Goal: Task Accomplishment & Management: Manage account settings

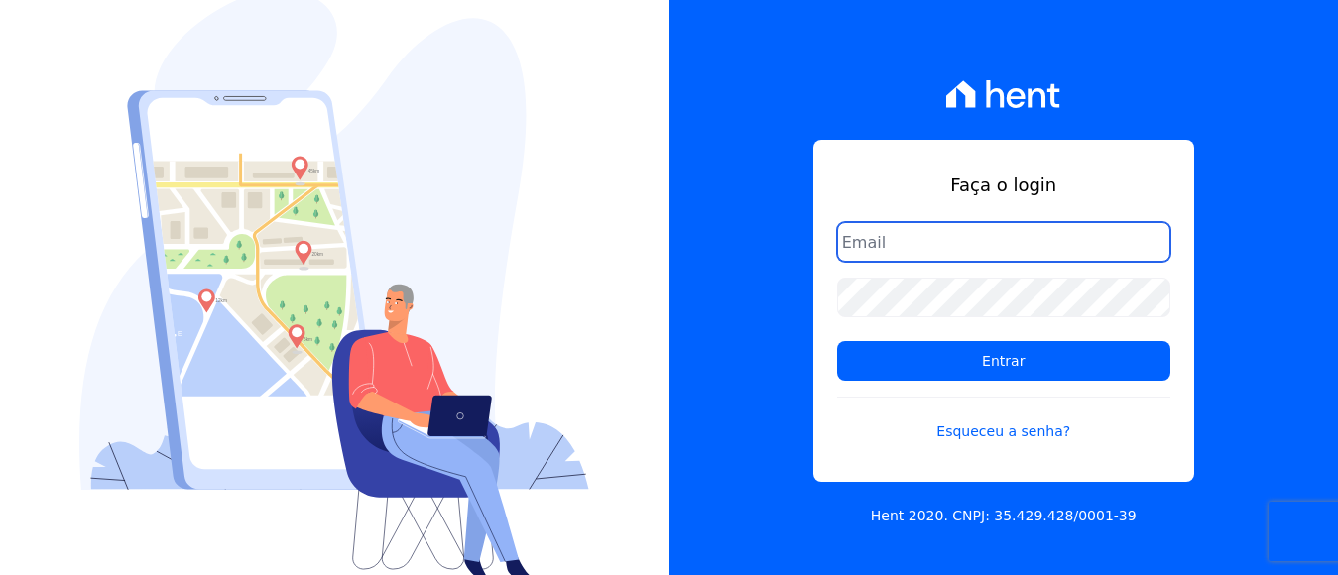
drag, startPoint x: 997, startPoint y: 232, endPoint x: 986, endPoint y: 262, distance: 31.7
click at [993, 236] on input "email" at bounding box center [1003, 242] width 333 height 40
type input "financeiro@panizziconstrucoes.com.br"
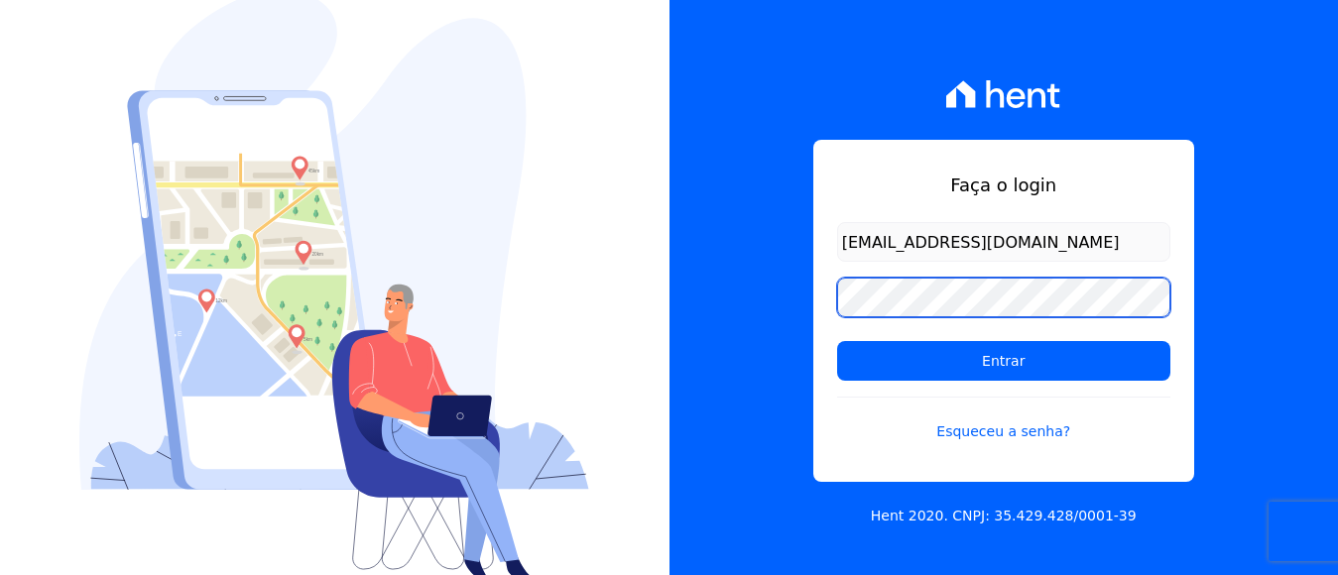
click at [837, 341] on input "Entrar" at bounding box center [1003, 361] width 333 height 40
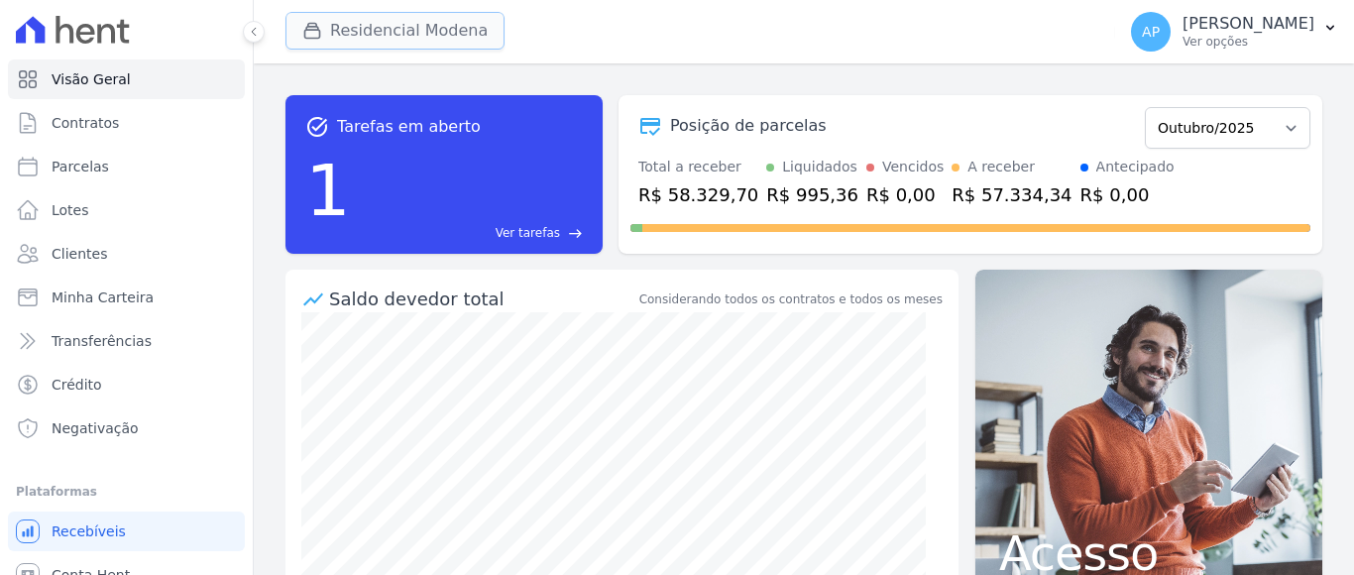
drag, startPoint x: 456, startPoint y: 31, endPoint x: 362, endPoint y: 75, distance: 104.2
click at [455, 31] on button "Residencial Modena" at bounding box center [395, 31] width 219 height 38
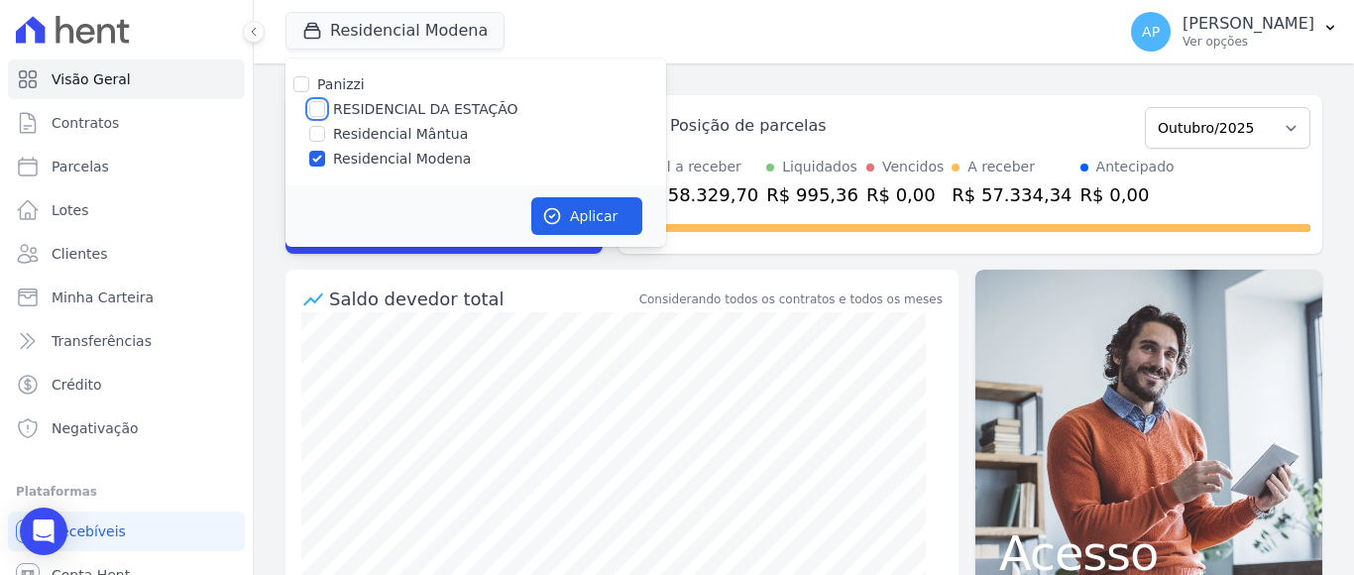
click at [322, 108] on input "RESIDENCIAL DA ESTAÇÃO" at bounding box center [317, 109] width 16 height 16
checkbox input "true"
drag, startPoint x: 313, startPoint y: 161, endPoint x: 330, endPoint y: 153, distance: 18.6
click at [317, 156] on input "Residencial Modena" at bounding box center [317, 159] width 16 height 16
checkbox input "false"
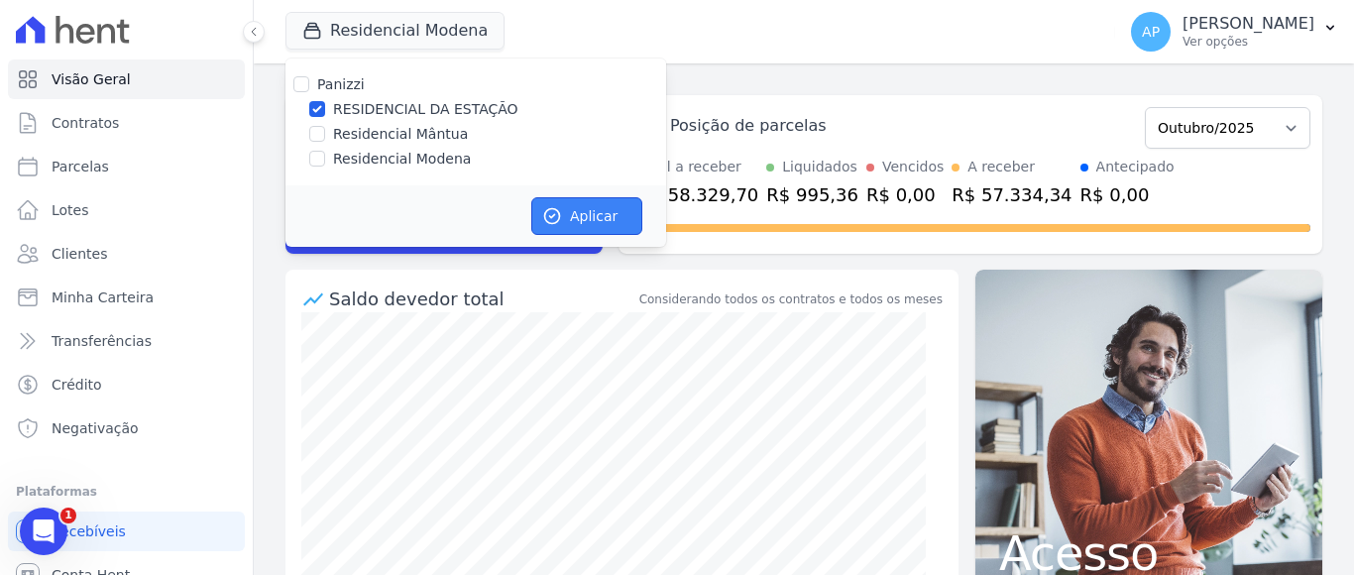
click at [575, 216] on button "Aplicar" at bounding box center [586, 216] width 111 height 38
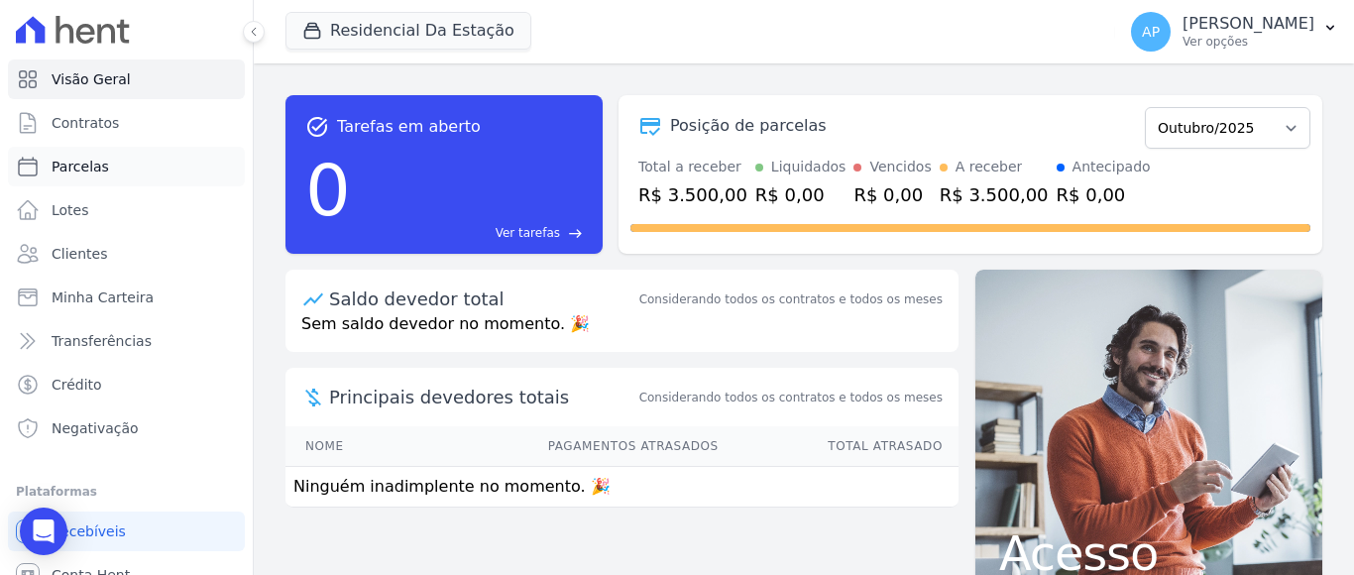
click at [87, 165] on span "Parcelas" at bounding box center [81, 167] width 58 height 20
select select
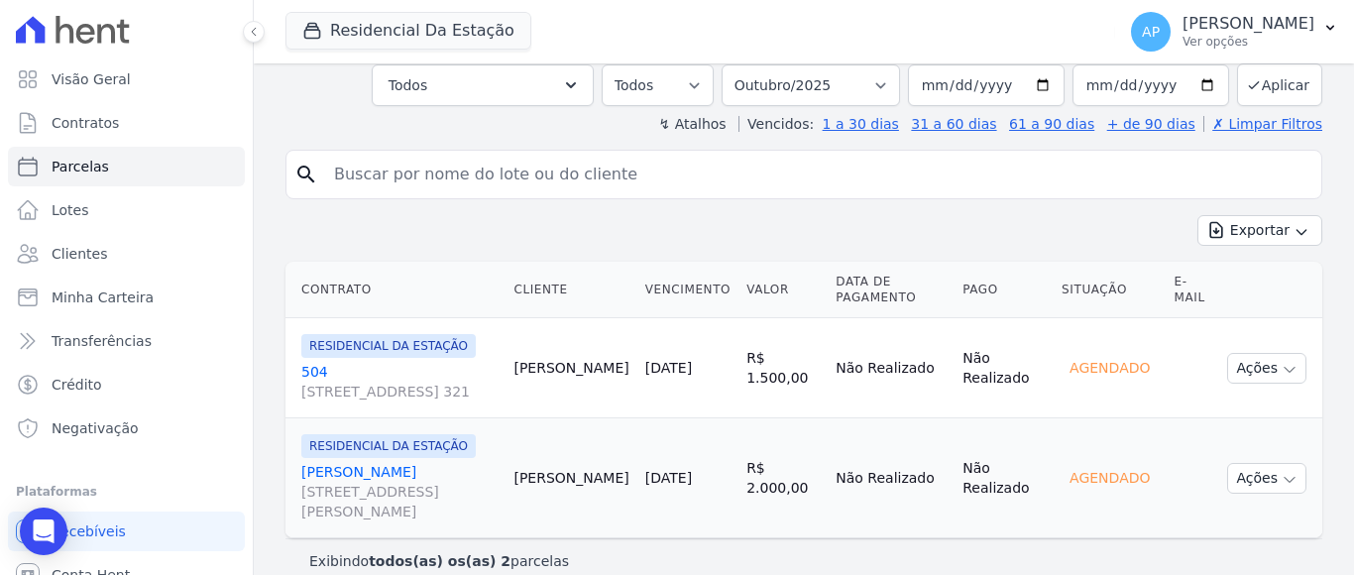
scroll to position [121, 0]
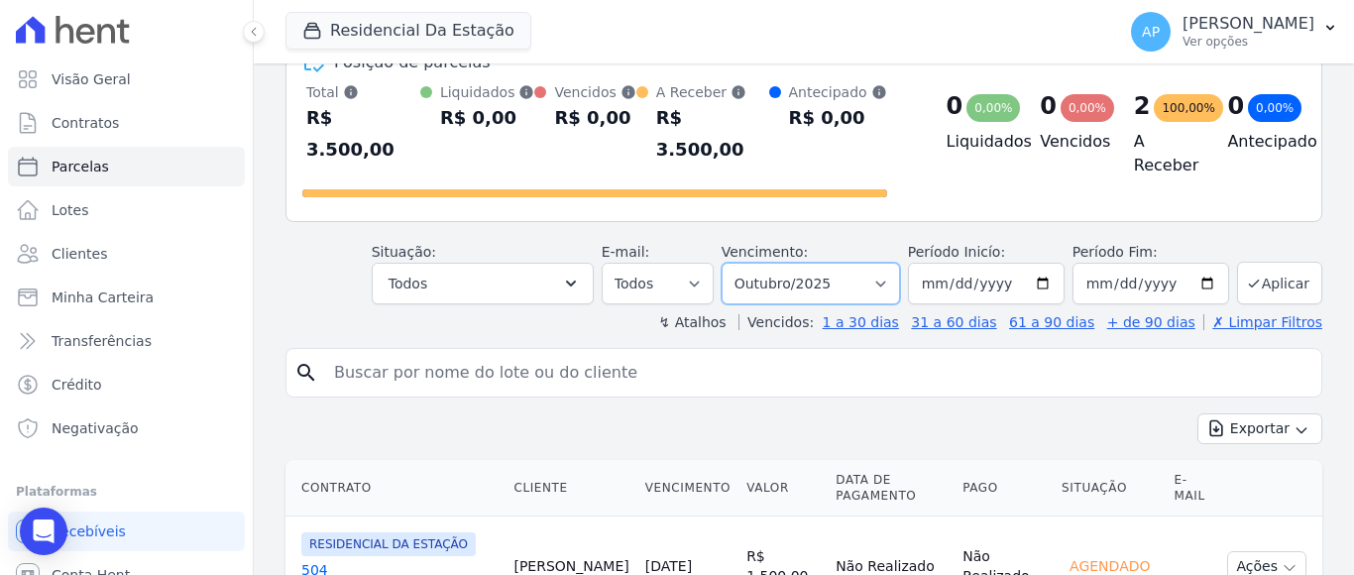
click at [879, 263] on select "Filtrar por período ──────── Todos os meses Agosto/2025 Setembro/2025 Outubro/2…" at bounding box center [811, 284] width 178 height 42
select select "11/2025"
click at [733, 263] on select "Filtrar por período ──────── Todos os meses Agosto/2025 Setembro/2025 Outubro/2…" at bounding box center [811, 284] width 178 height 42
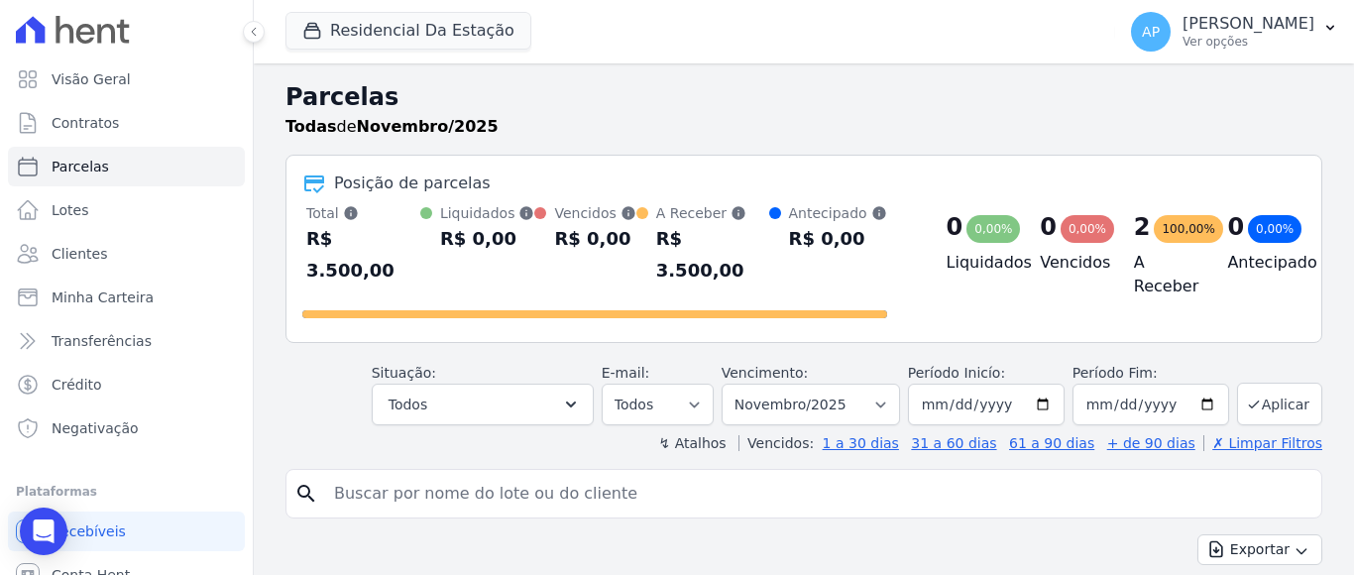
select select
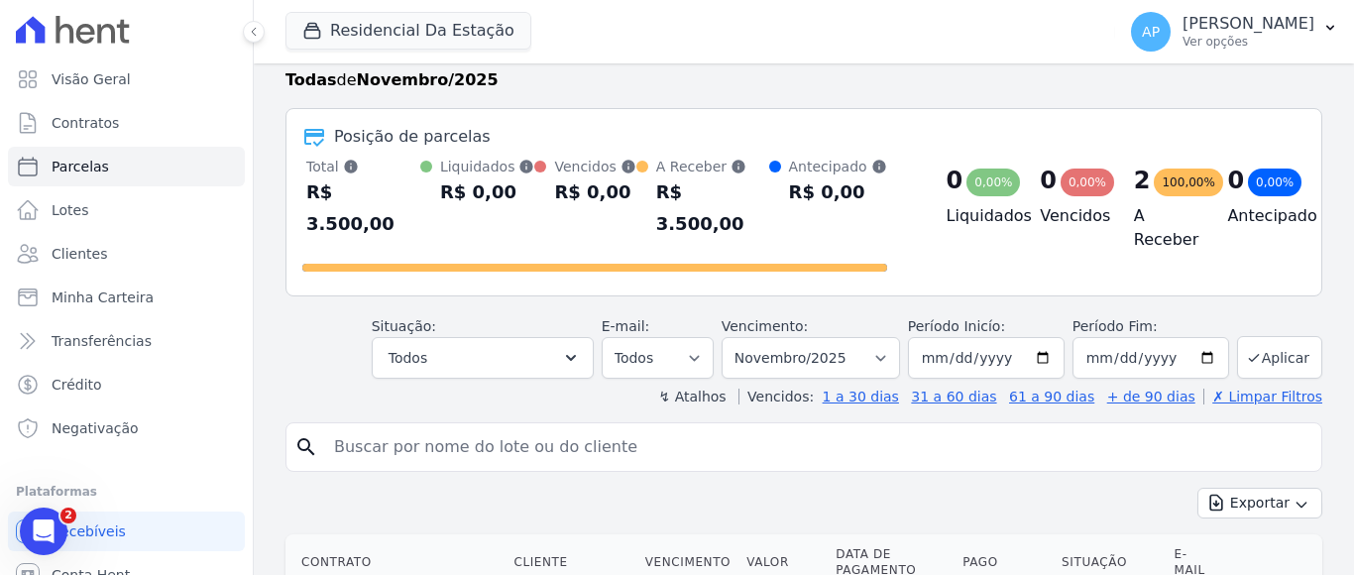
scroll to position [22, 0]
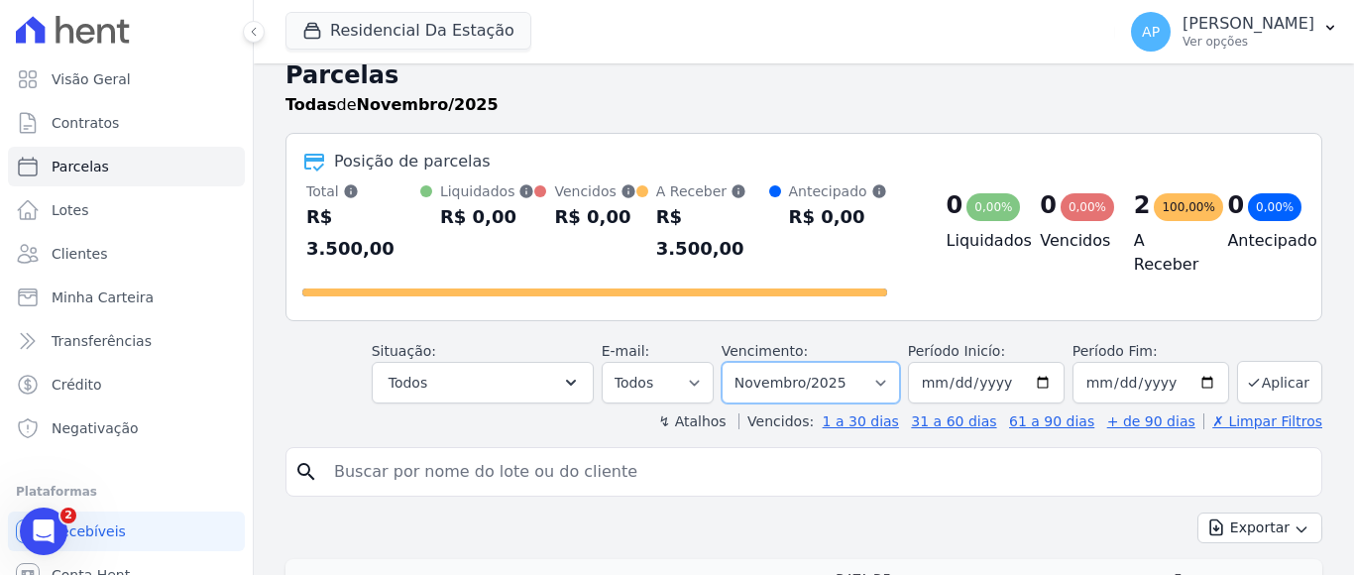
click at [853, 362] on select "Filtrar por período ──────── Todos os meses Agosto/2025 Setembro/2025 Outubro/2…" at bounding box center [811, 383] width 178 height 42
click at [872, 362] on select "Filtrar por período ──────── Todos os meses Agosto/2025 Setembro/2025 Outubro/2…" at bounding box center [811, 383] width 178 height 42
select select "10/2025"
click at [733, 362] on select "Filtrar por período ──────── Todos os meses Agosto/2025 Setembro/2025 Outubro/2…" at bounding box center [811, 383] width 178 height 42
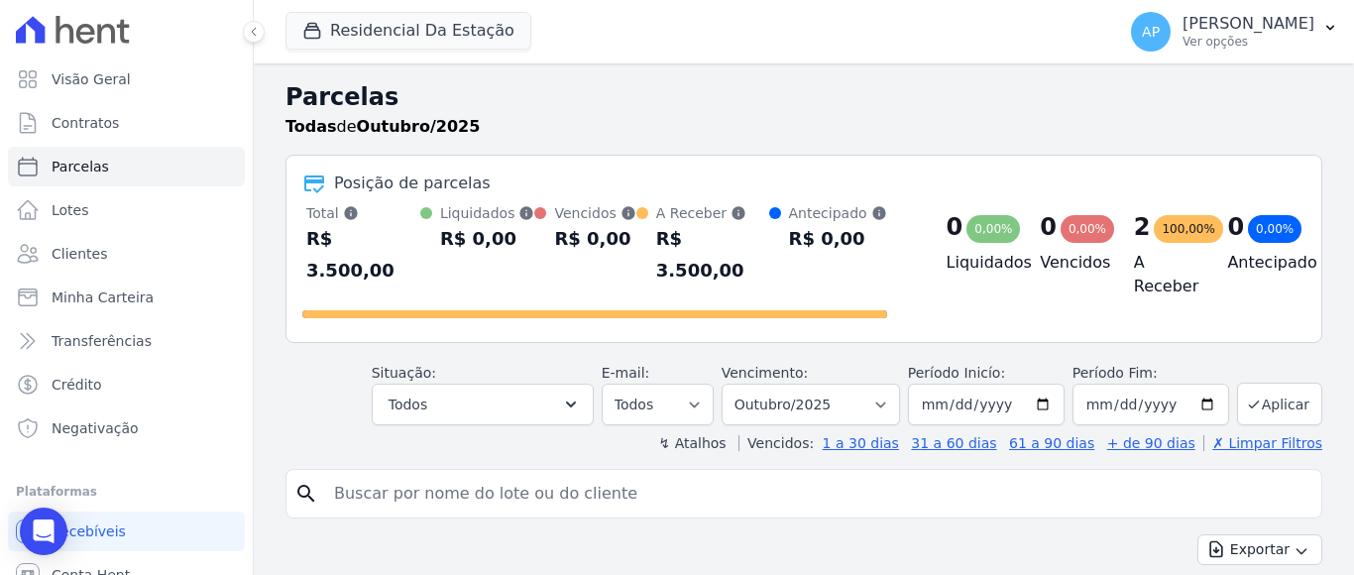
select select
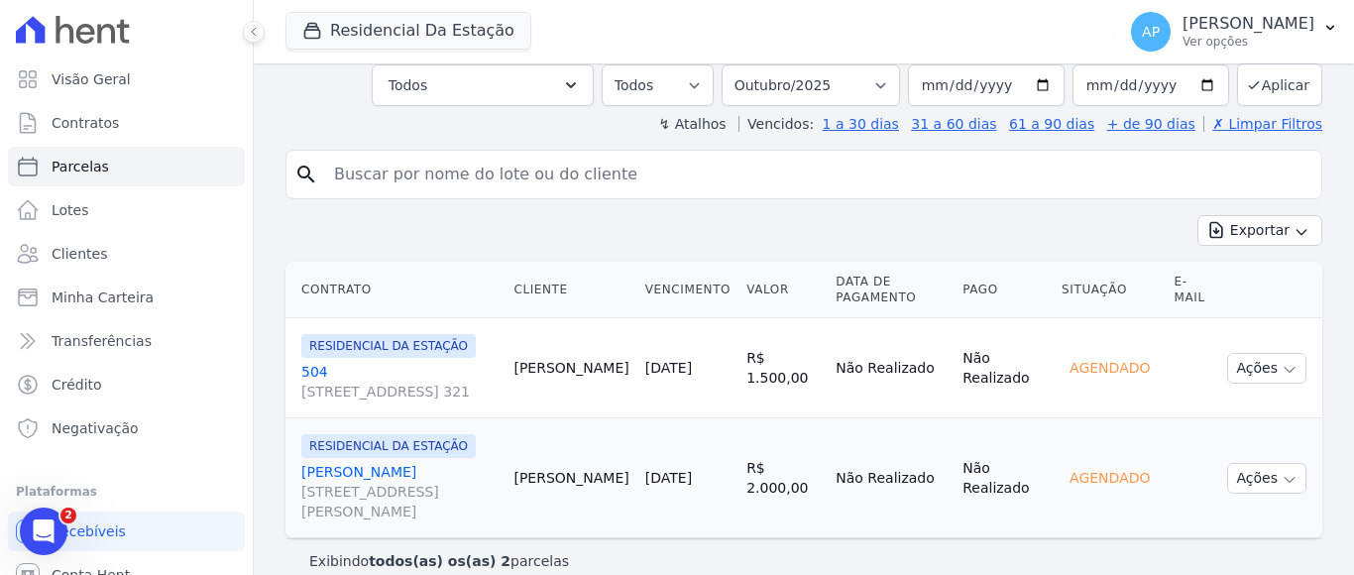
click at [357, 362] on link "504 573, BLOCO 2 AP. 321" at bounding box center [399, 382] width 196 height 40
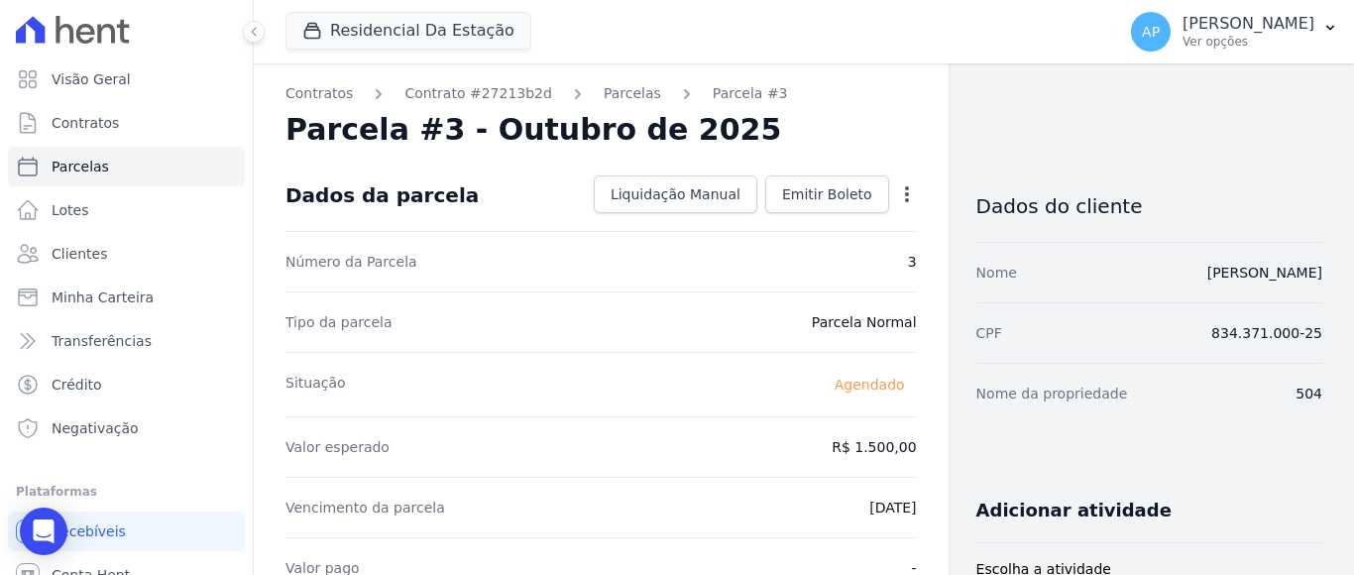
click at [905, 192] on icon "button" at bounding box center [907, 194] width 4 height 16
click at [760, 222] on link "Alterar" at bounding box center [822, 221] width 175 height 36
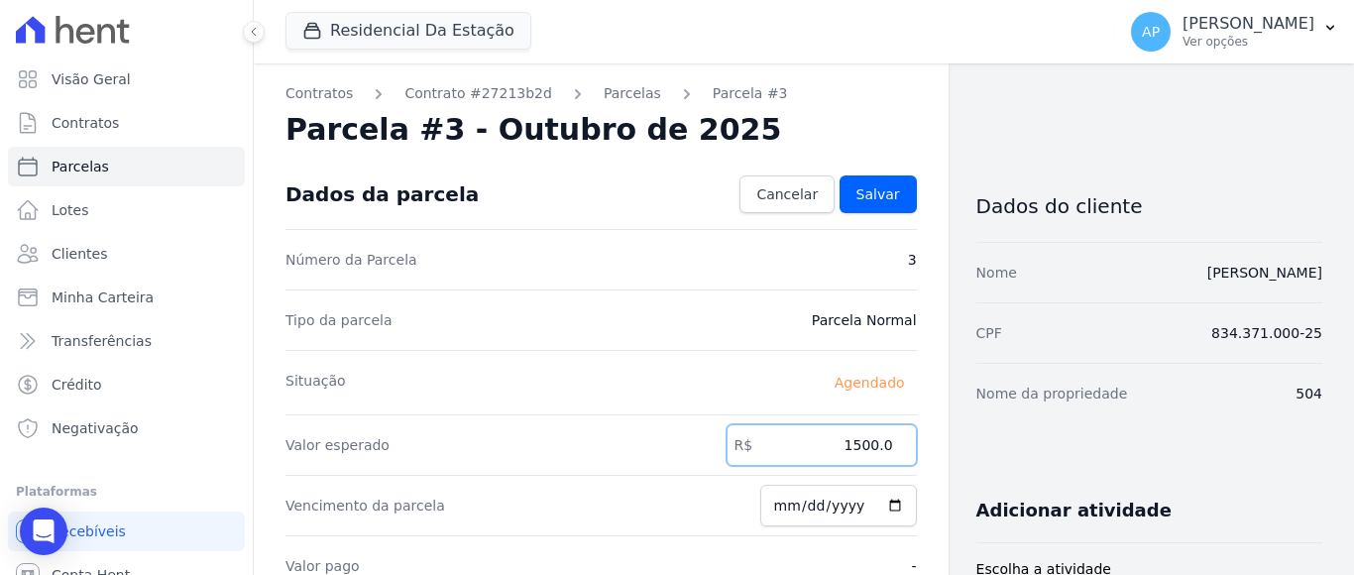
drag, startPoint x: 840, startPoint y: 444, endPoint x: 887, endPoint y: 449, distance: 47.9
click at [887, 449] on input "1500.0" at bounding box center [822, 445] width 190 height 42
click at [870, 205] on link "Salvar" at bounding box center [878, 195] width 77 height 38
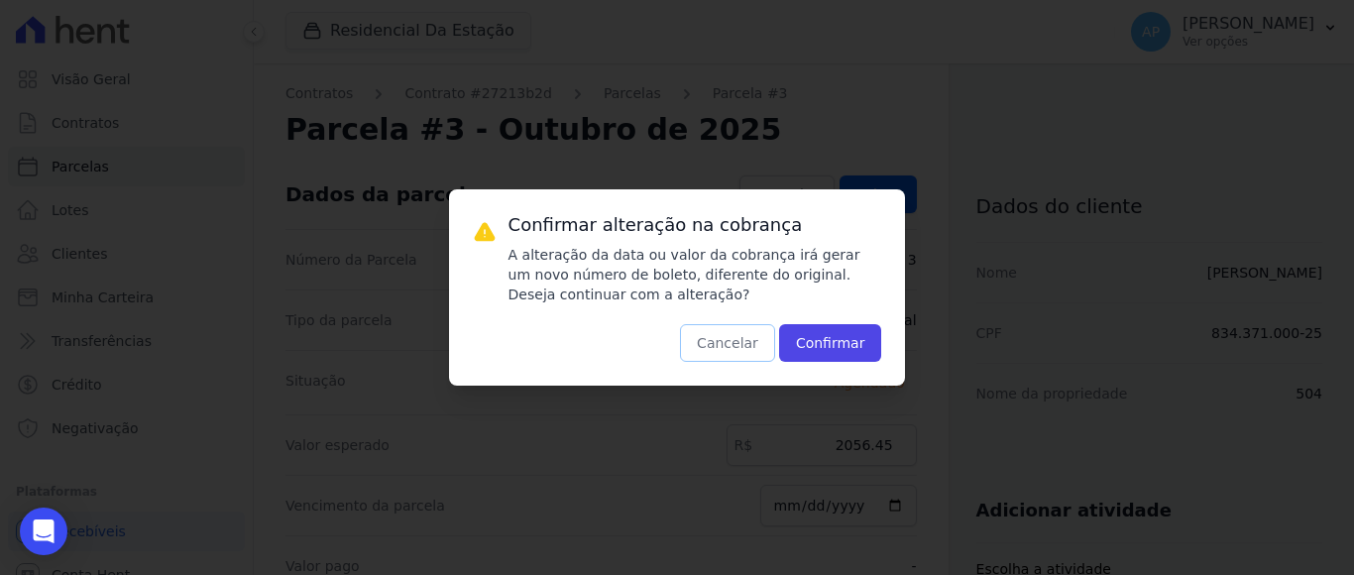
click at [736, 342] on button "Cancelar" at bounding box center [727, 343] width 95 height 38
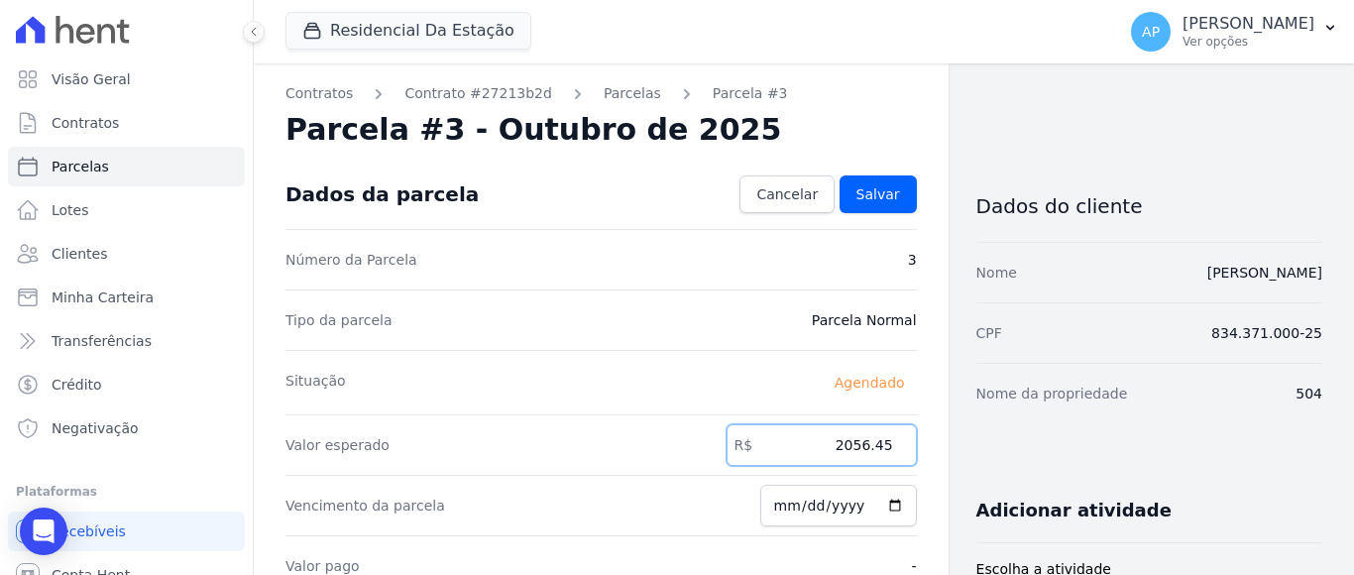
drag, startPoint x: 834, startPoint y: 444, endPoint x: 906, endPoint y: 444, distance: 72.4
type input "1561.20"
click at [872, 193] on span "Salvar" at bounding box center [879, 194] width 44 height 20
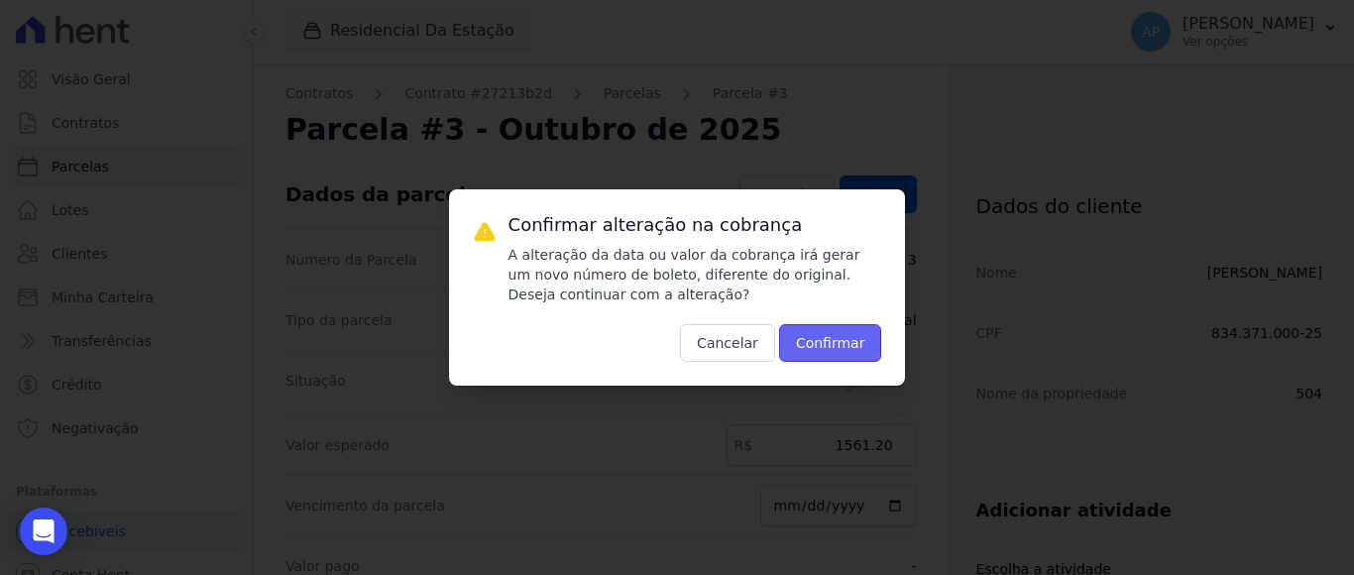
click at [811, 334] on button "Confirmar" at bounding box center [830, 343] width 103 height 38
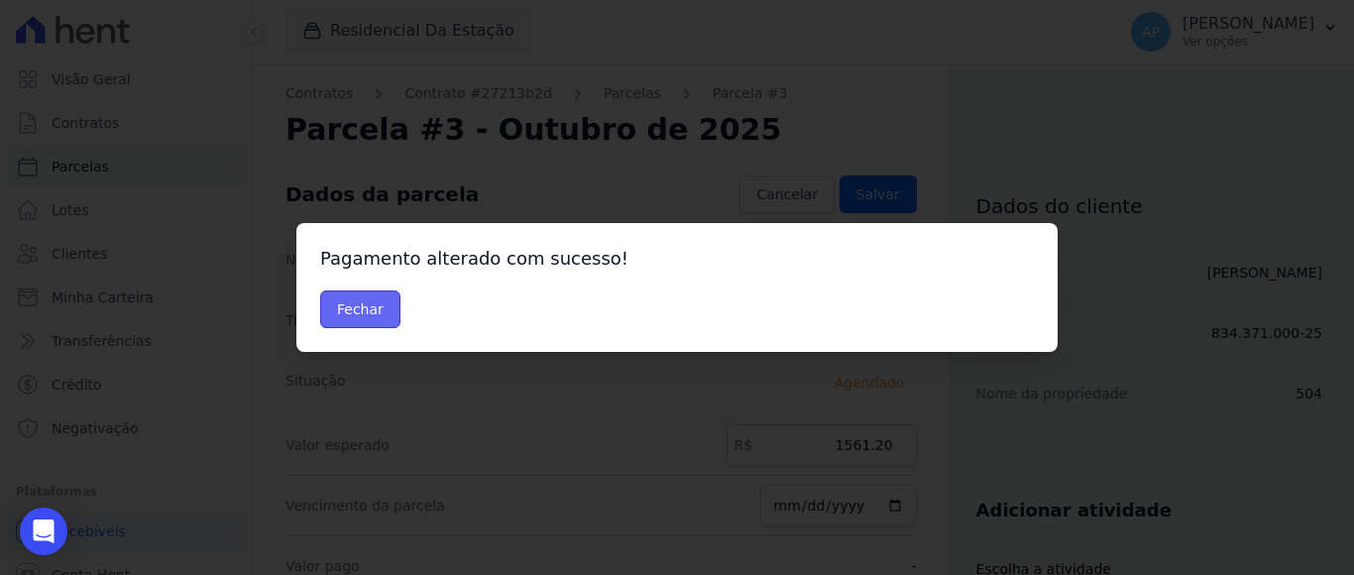
click at [352, 305] on button "Fechar" at bounding box center [360, 310] width 80 height 38
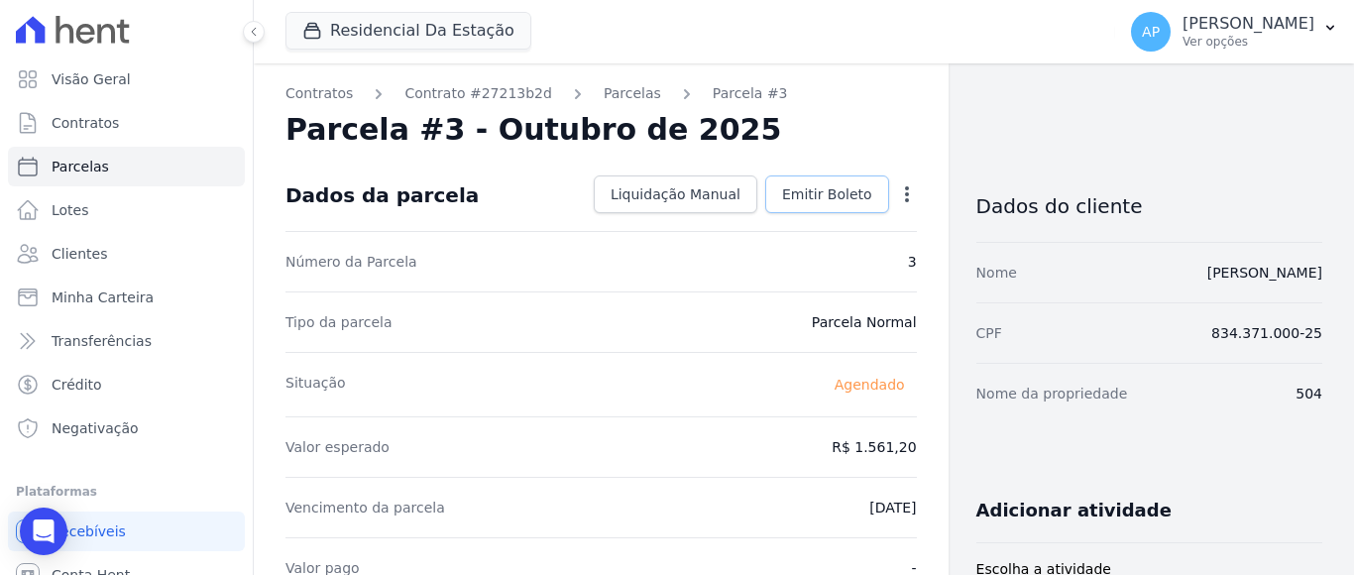
click at [843, 189] on span "Emitir Boleto" at bounding box center [827, 194] width 90 height 20
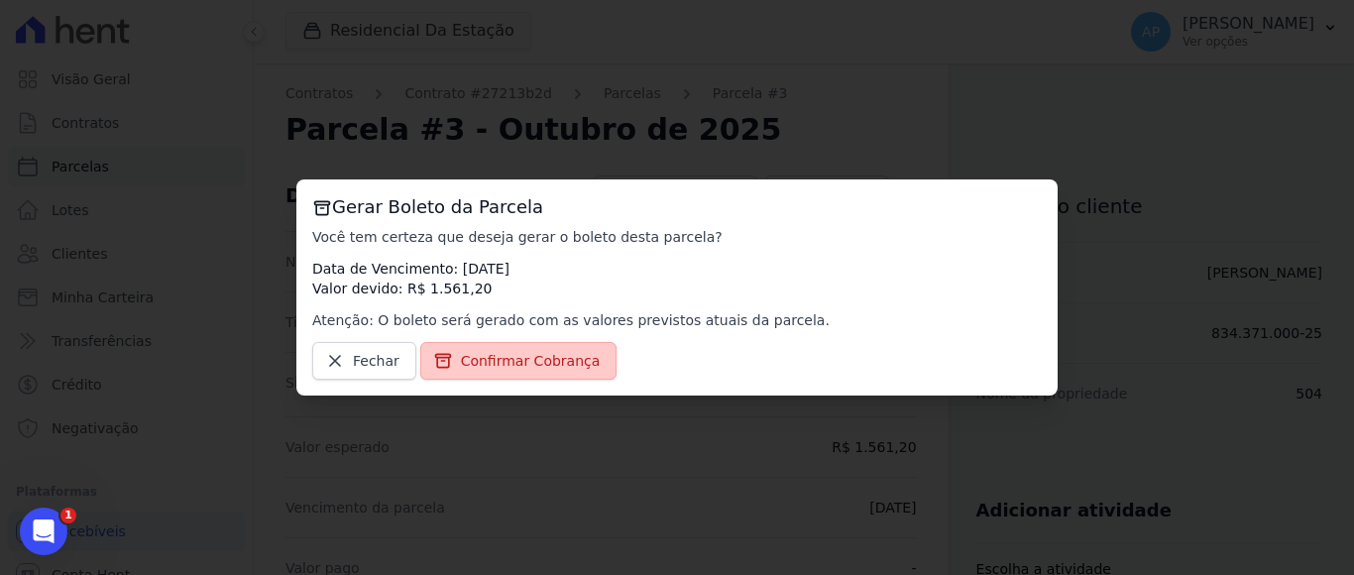
click at [562, 357] on span "Confirmar Cobrança" at bounding box center [531, 361] width 140 height 20
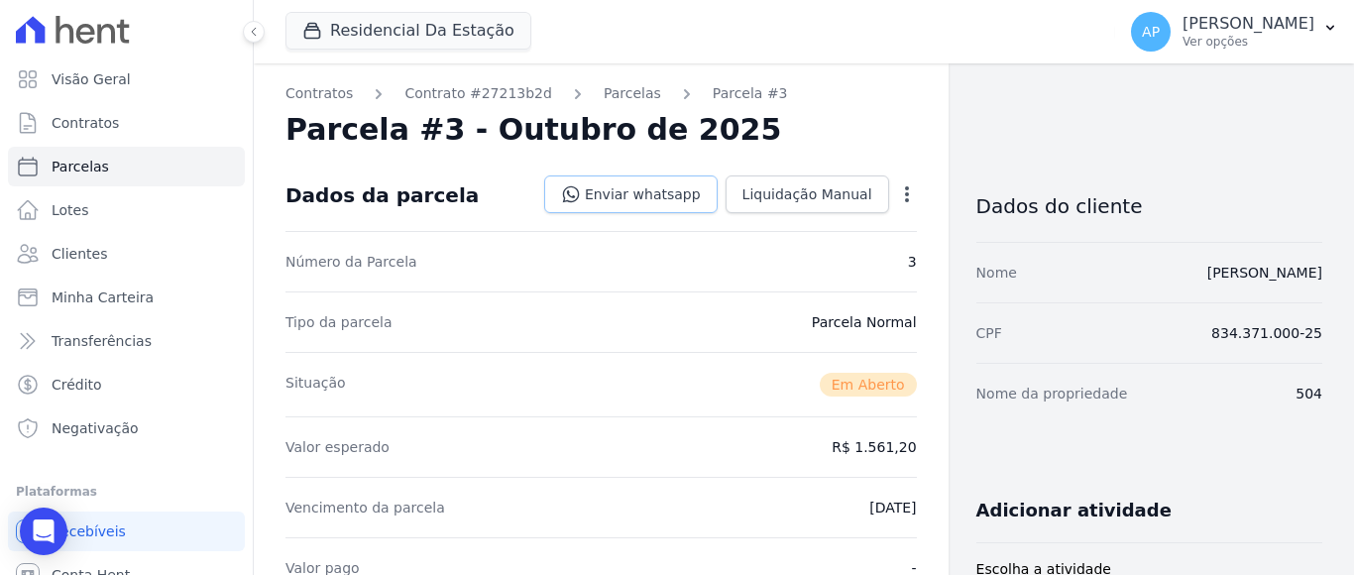
click at [672, 196] on link "Enviar whatsapp" at bounding box center [631, 195] width 174 height 38
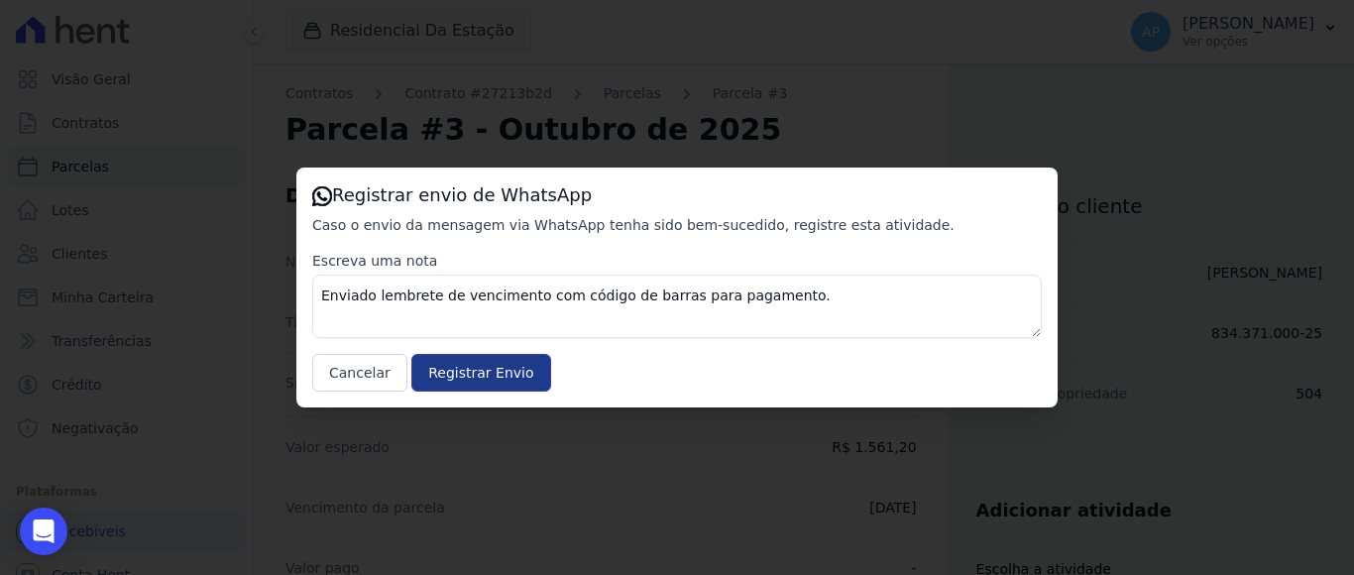
click at [457, 379] on input "Registrar Envio" at bounding box center [480, 373] width 139 height 38
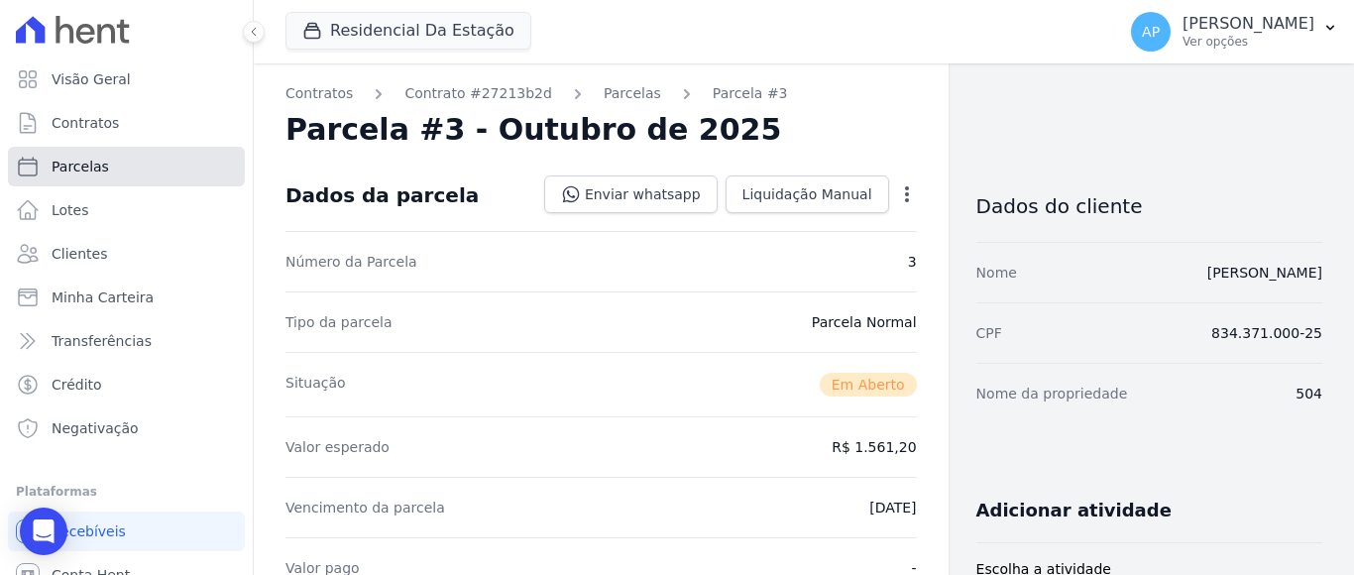
click at [71, 170] on span "Parcelas" at bounding box center [81, 167] width 58 height 20
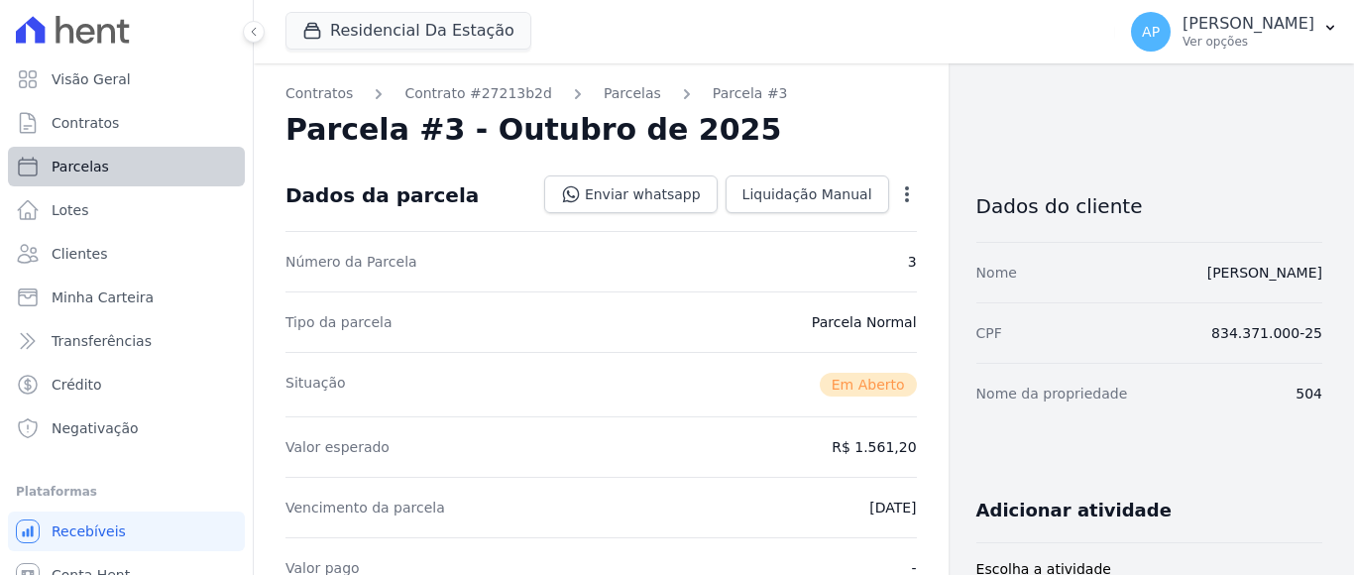
select select
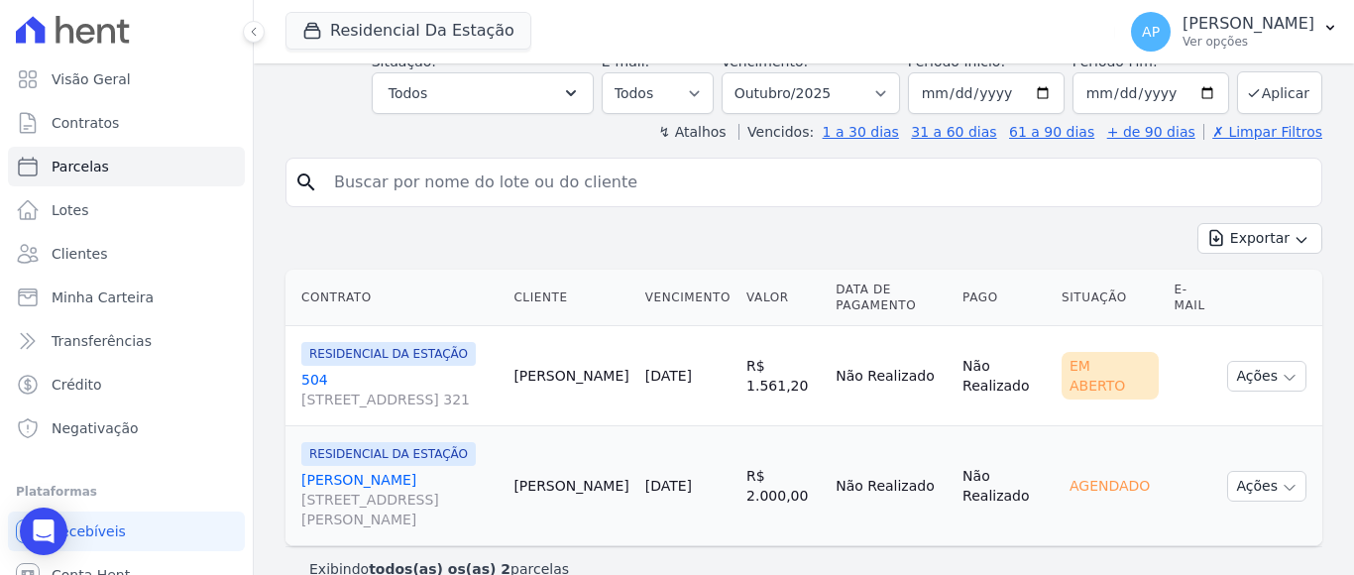
scroll to position [319, 0]
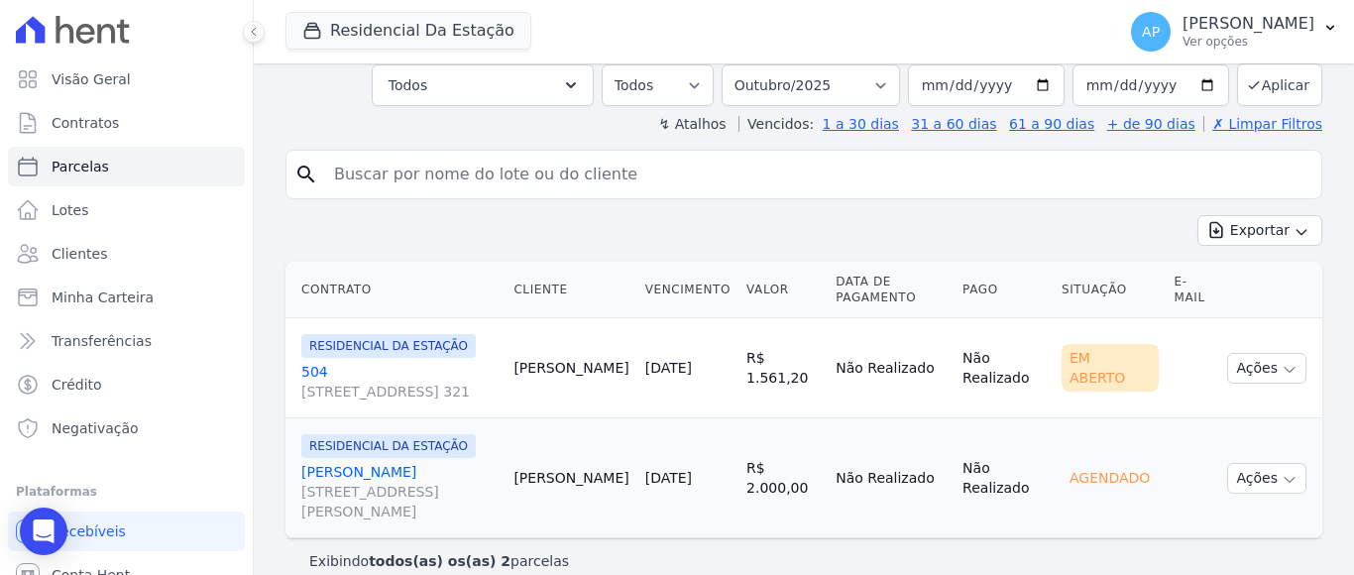
click at [347, 462] on link "JOSE PROVIN Rua Padre Arlindo Marcon, 682, Triângulo" at bounding box center [399, 491] width 196 height 59
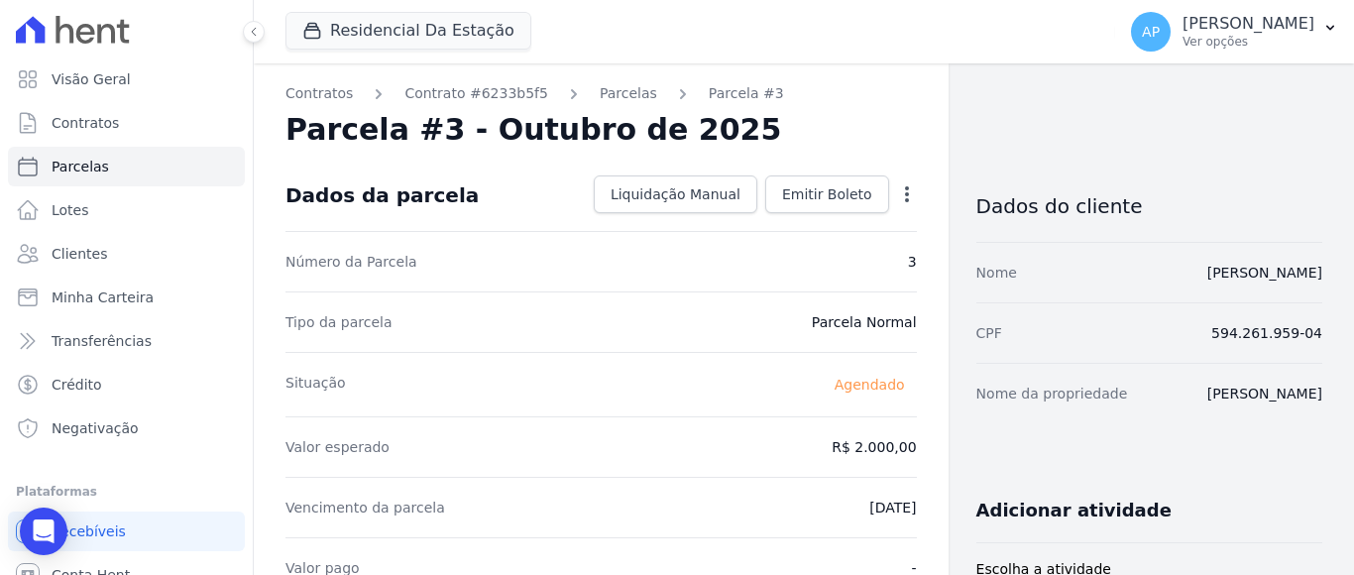
click at [897, 186] on icon "button" at bounding box center [907, 194] width 20 height 20
click at [763, 218] on link "Alterar" at bounding box center [822, 221] width 175 height 36
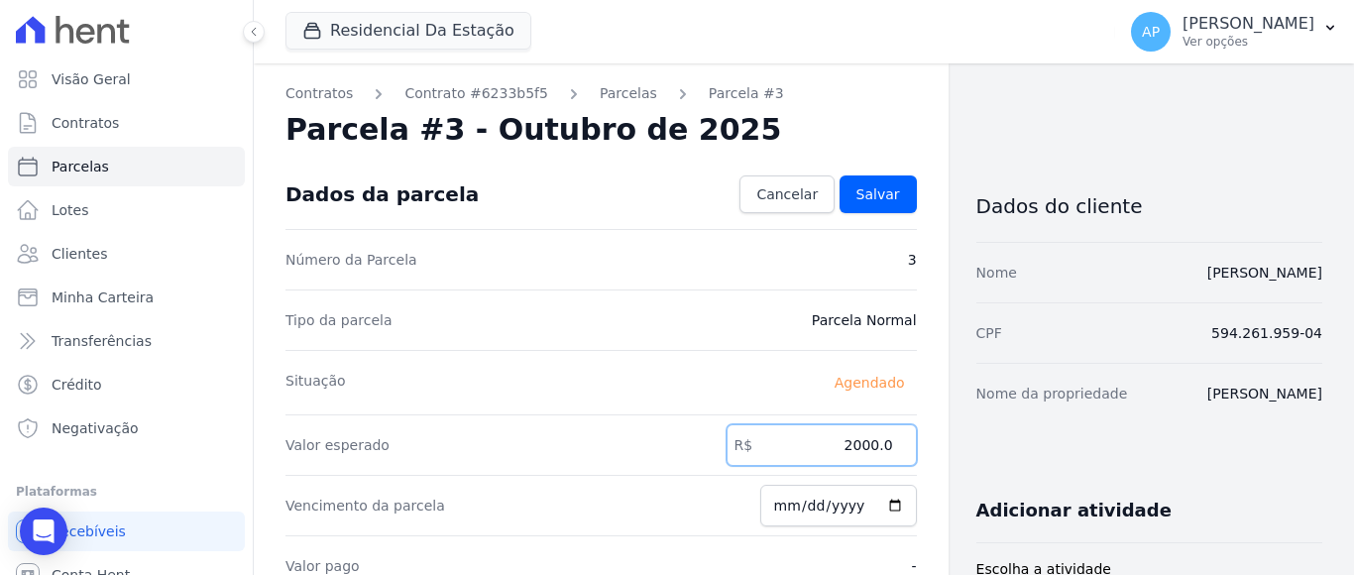
drag, startPoint x: 842, startPoint y: 443, endPoint x: 901, endPoint y: 445, distance: 59.5
click at [901, 445] on input "2000.0" at bounding box center [822, 445] width 190 height 42
type input "2036.95"
click at [873, 192] on span "Salvar" at bounding box center [879, 194] width 44 height 20
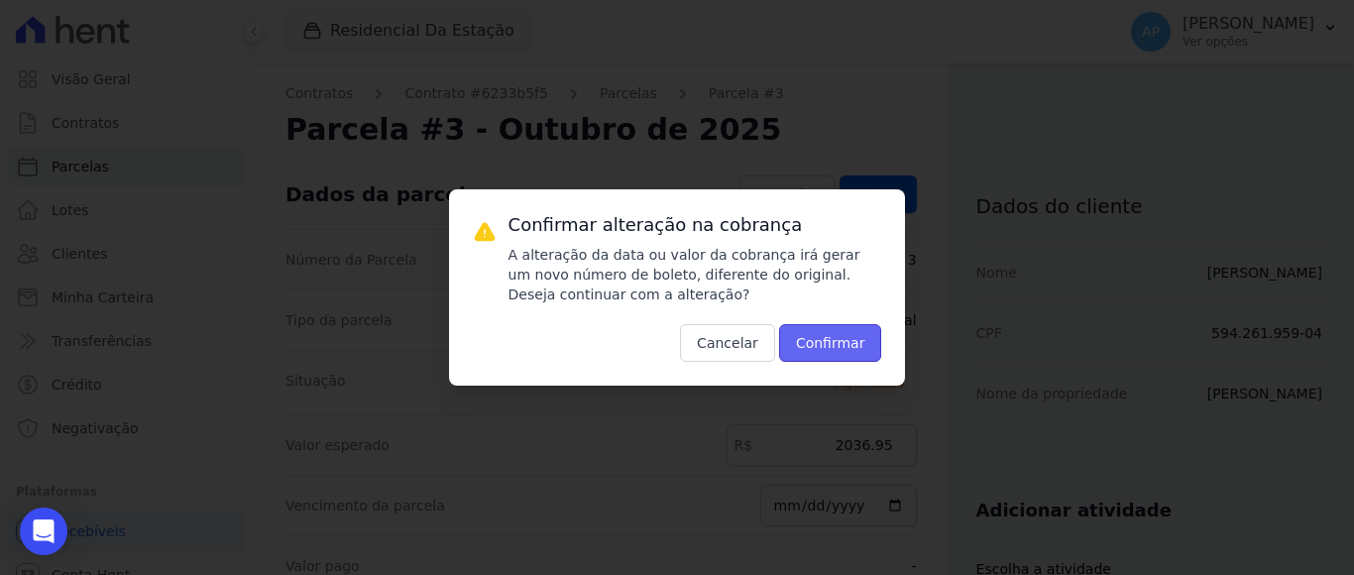
click at [823, 351] on button "Confirmar" at bounding box center [830, 343] width 103 height 38
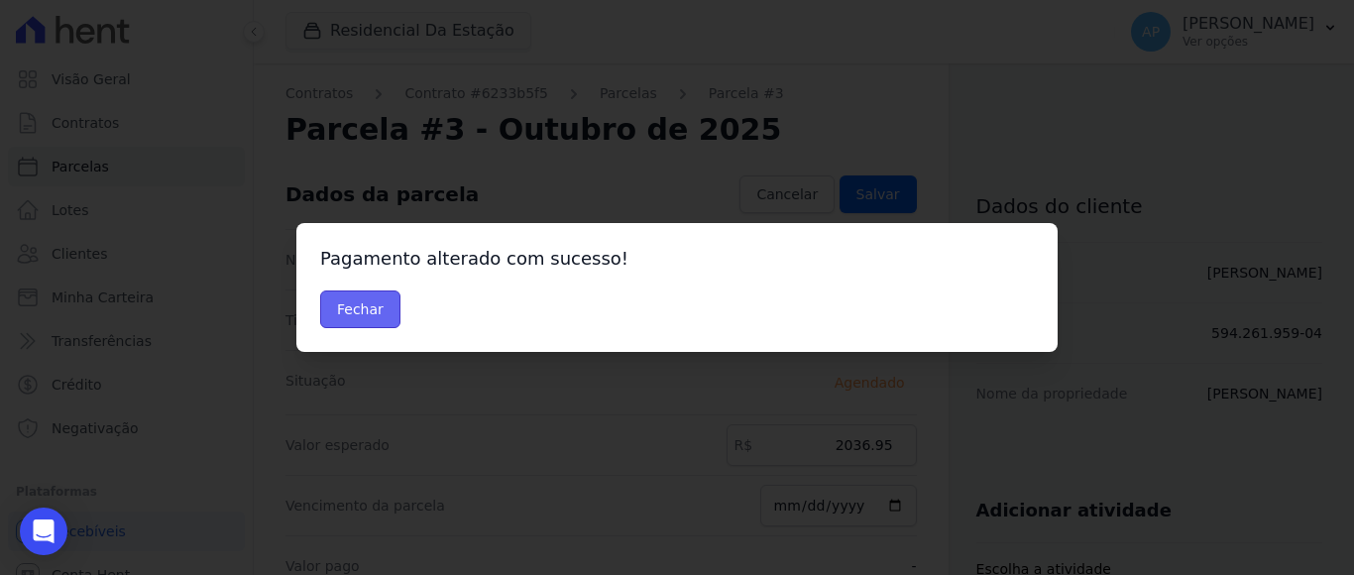
click at [352, 299] on button "Fechar" at bounding box center [360, 310] width 80 height 38
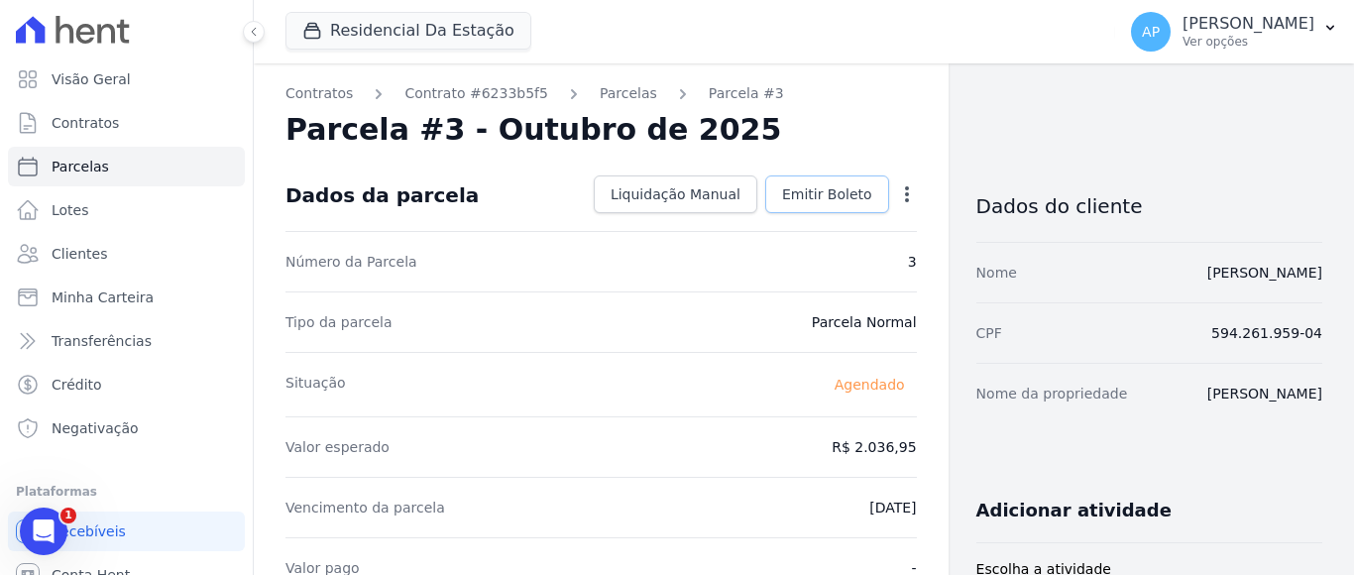
click at [825, 195] on span "Emitir Boleto" at bounding box center [827, 194] width 90 height 20
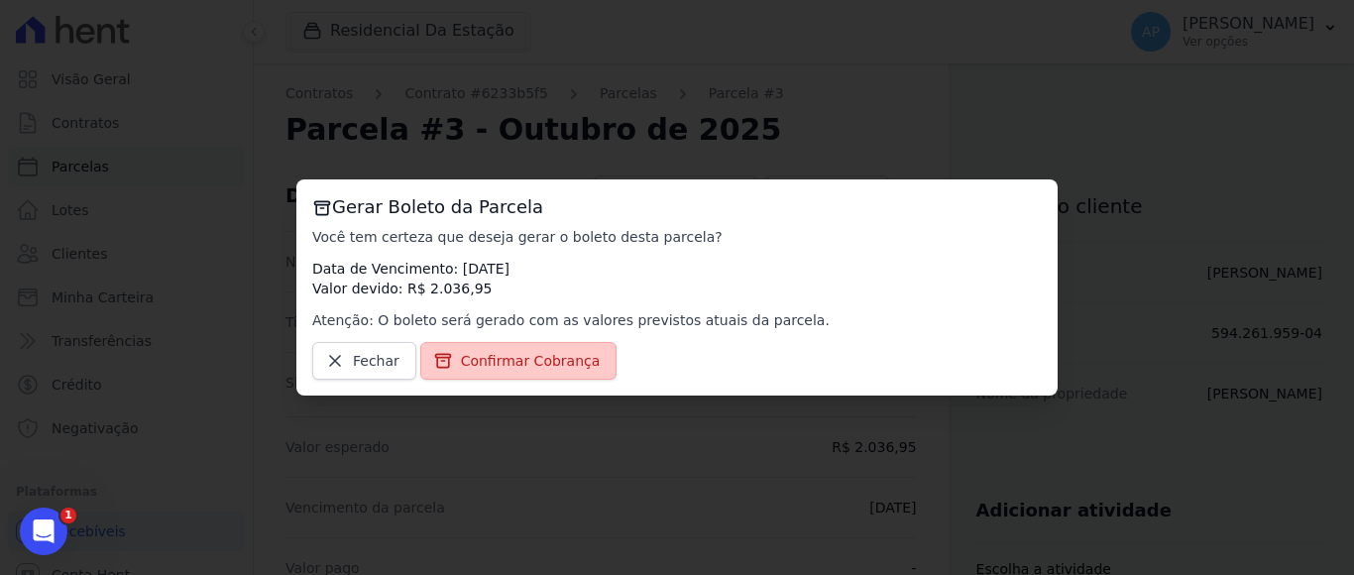
click at [531, 357] on span "Confirmar Cobrança" at bounding box center [531, 361] width 140 height 20
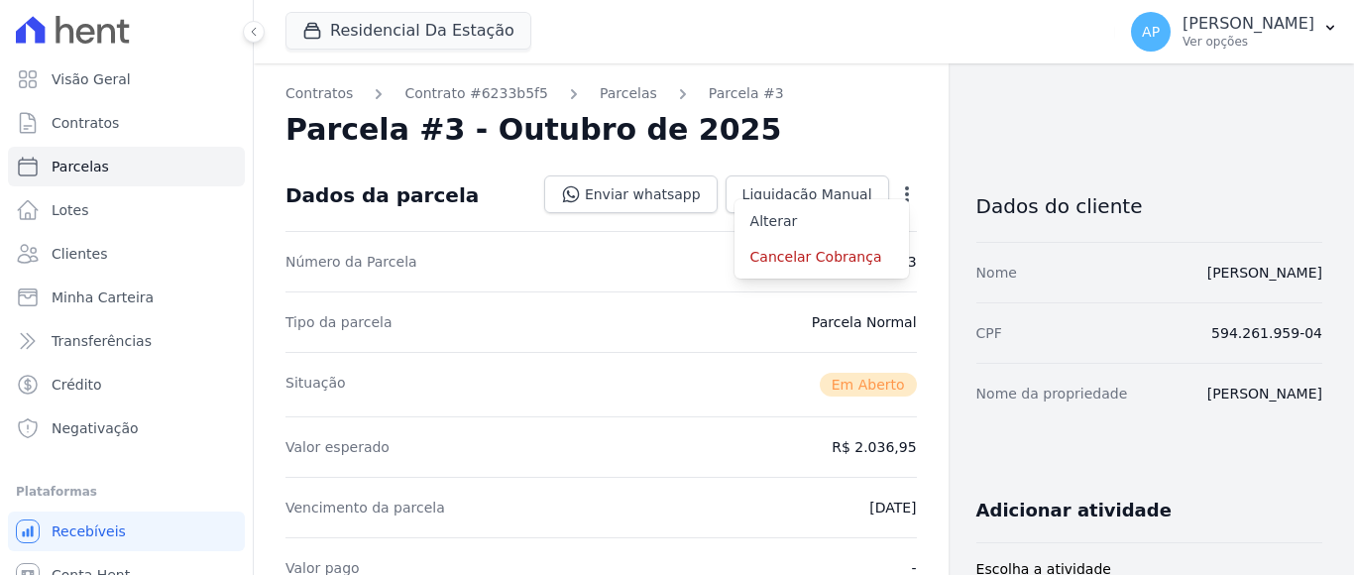
click at [513, 368] on div "Situação Em [GEOGRAPHIC_DATA]" at bounding box center [602, 384] width 632 height 64
click at [676, 194] on link "Enviar whatsapp" at bounding box center [631, 195] width 174 height 38
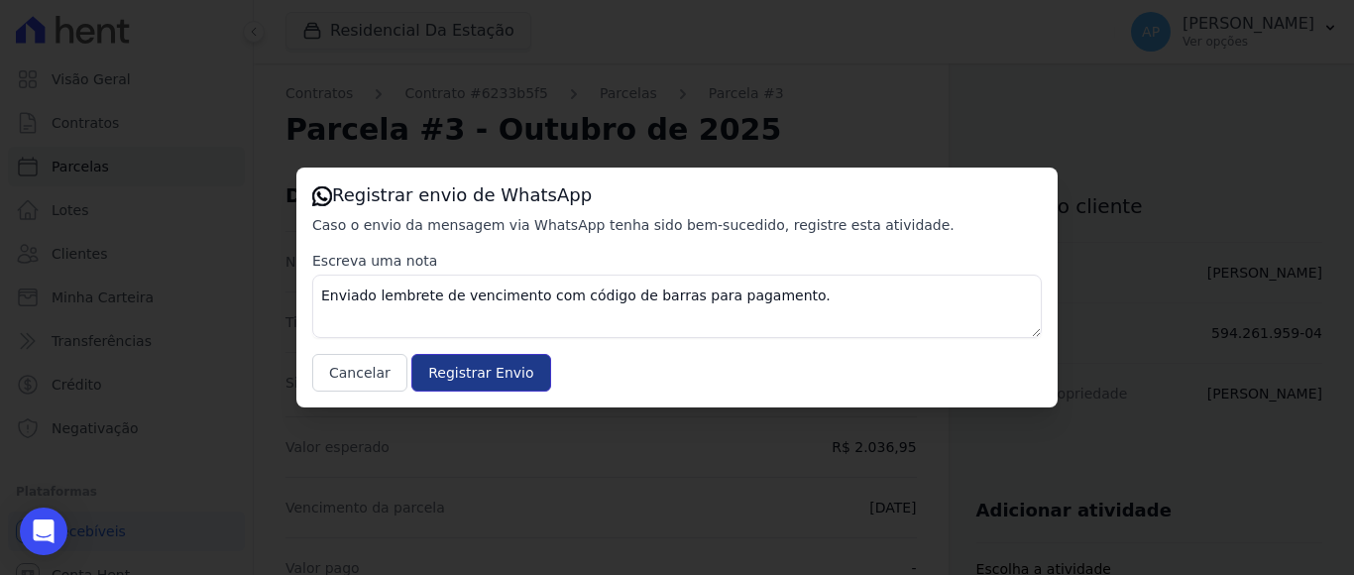
click at [480, 373] on input "Registrar Envio" at bounding box center [480, 373] width 139 height 38
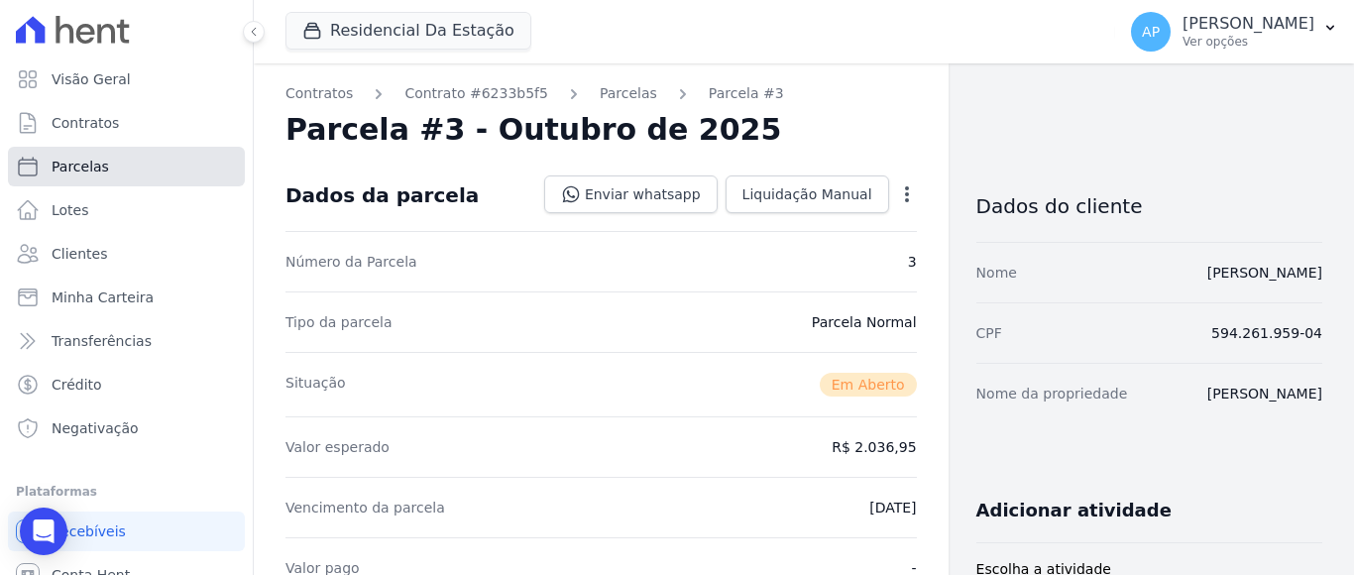
click at [86, 165] on span "Parcelas" at bounding box center [81, 167] width 58 height 20
select select
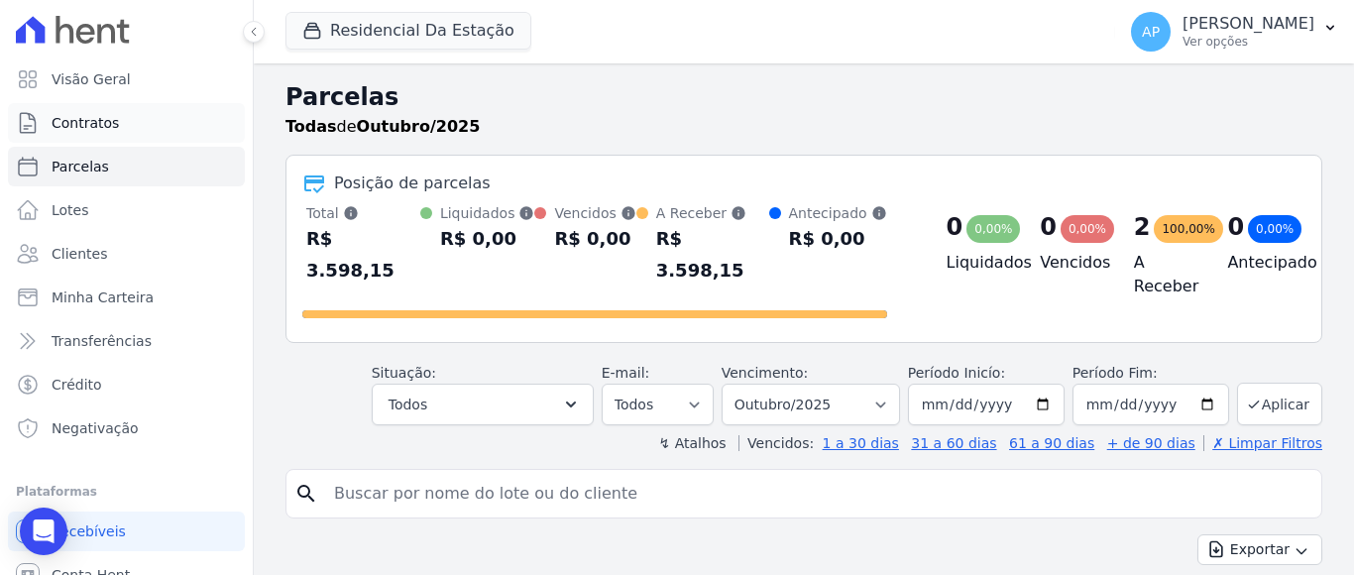
click at [105, 128] on span "Contratos" at bounding box center [85, 123] width 67 height 20
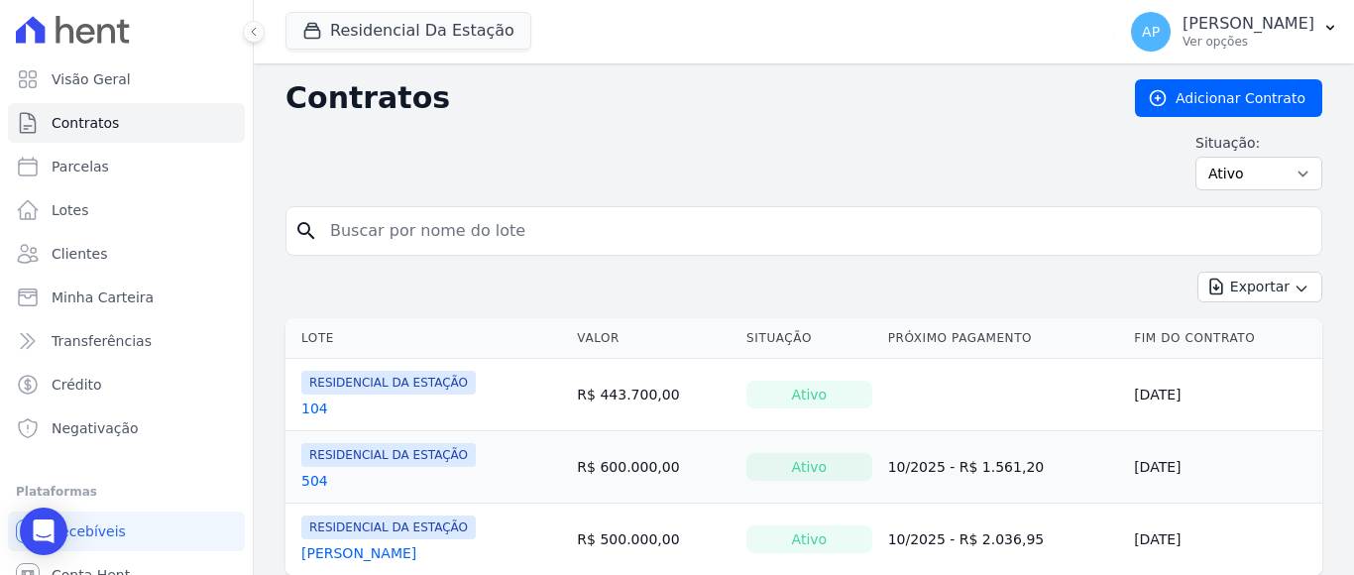
scroll to position [61, 0]
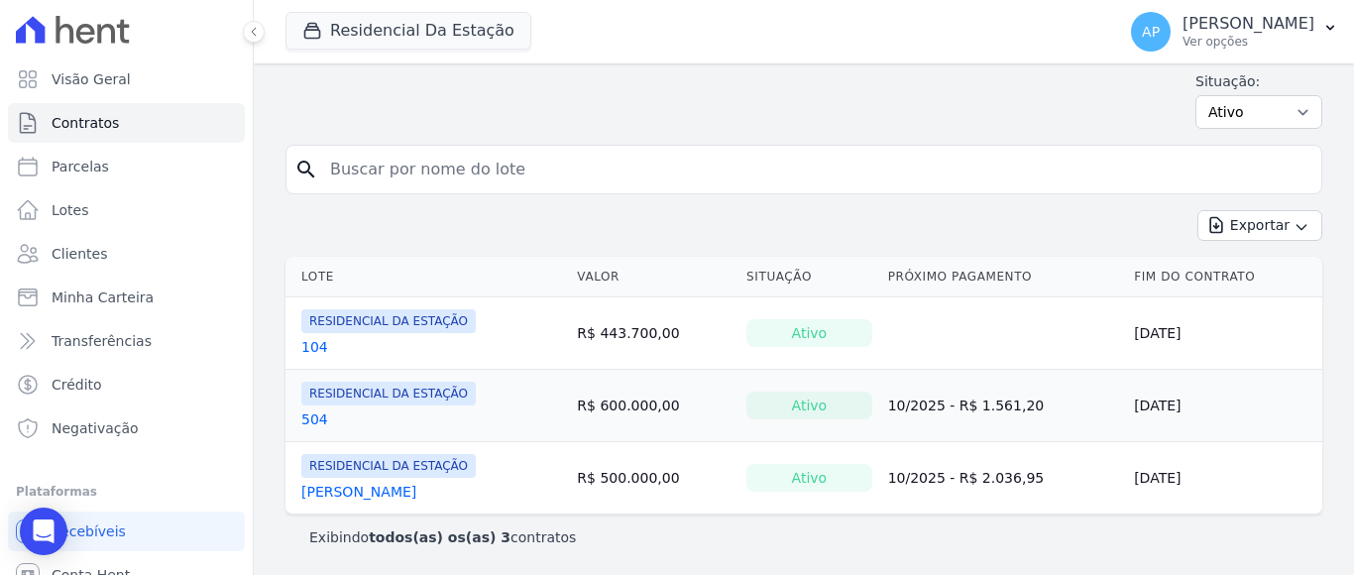
click at [314, 417] on link "504" at bounding box center [314, 420] width 27 height 20
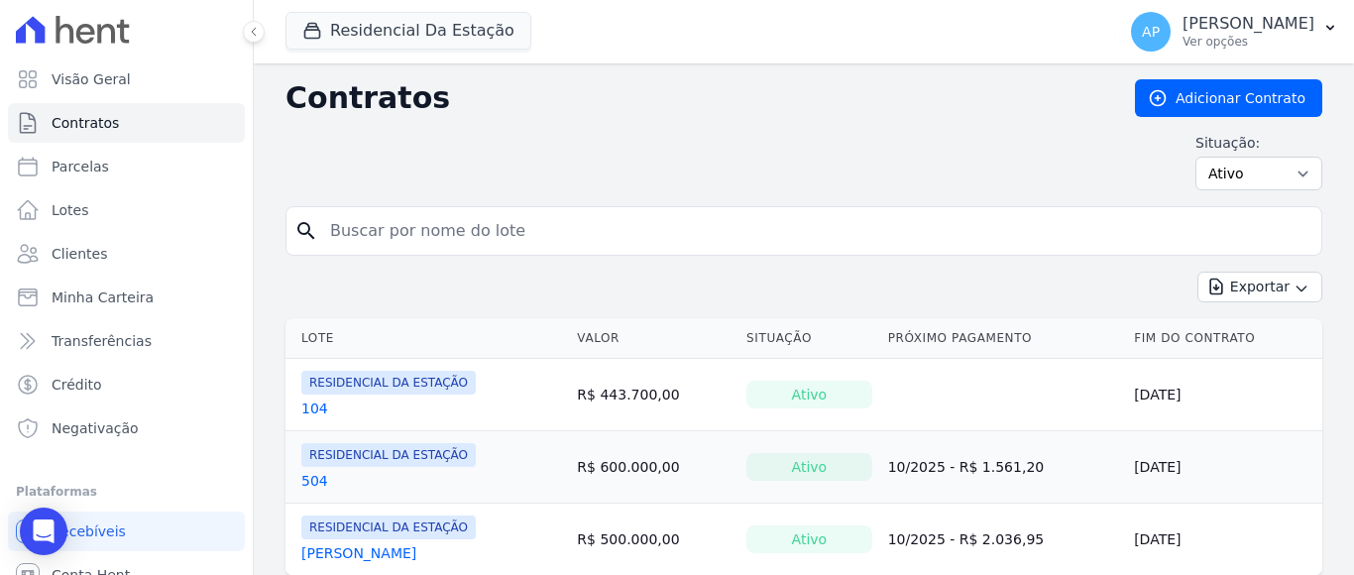
click at [322, 404] on link "104" at bounding box center [314, 409] width 27 height 20
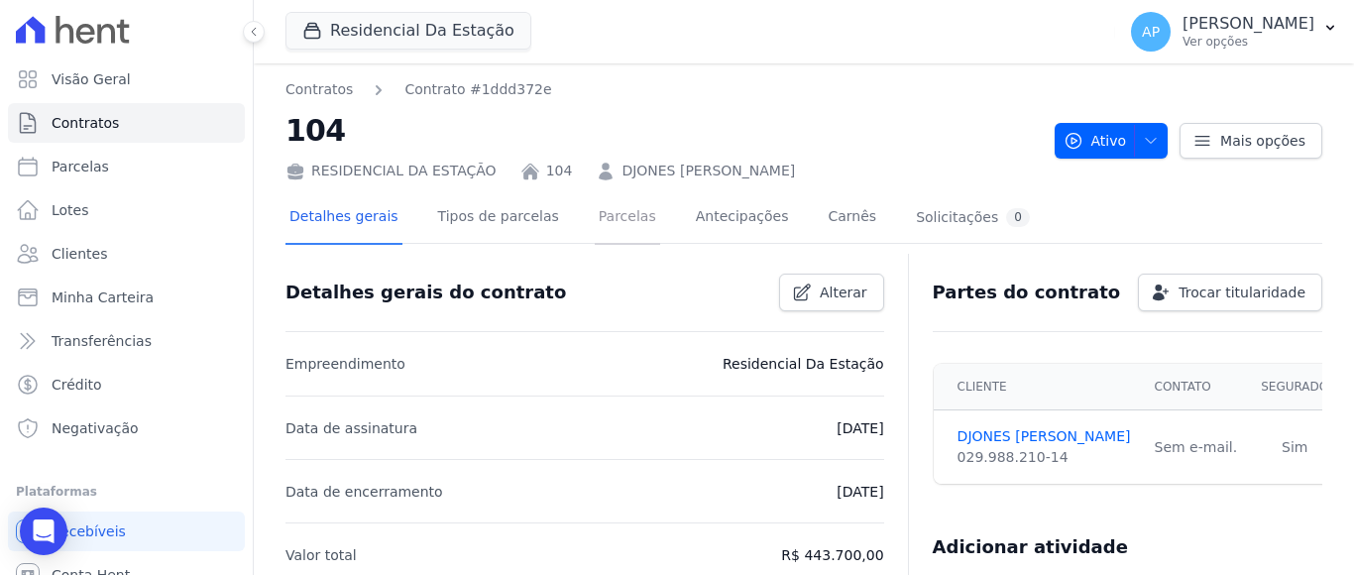
click at [595, 216] on link "Parcelas" at bounding box center [627, 218] width 65 height 53
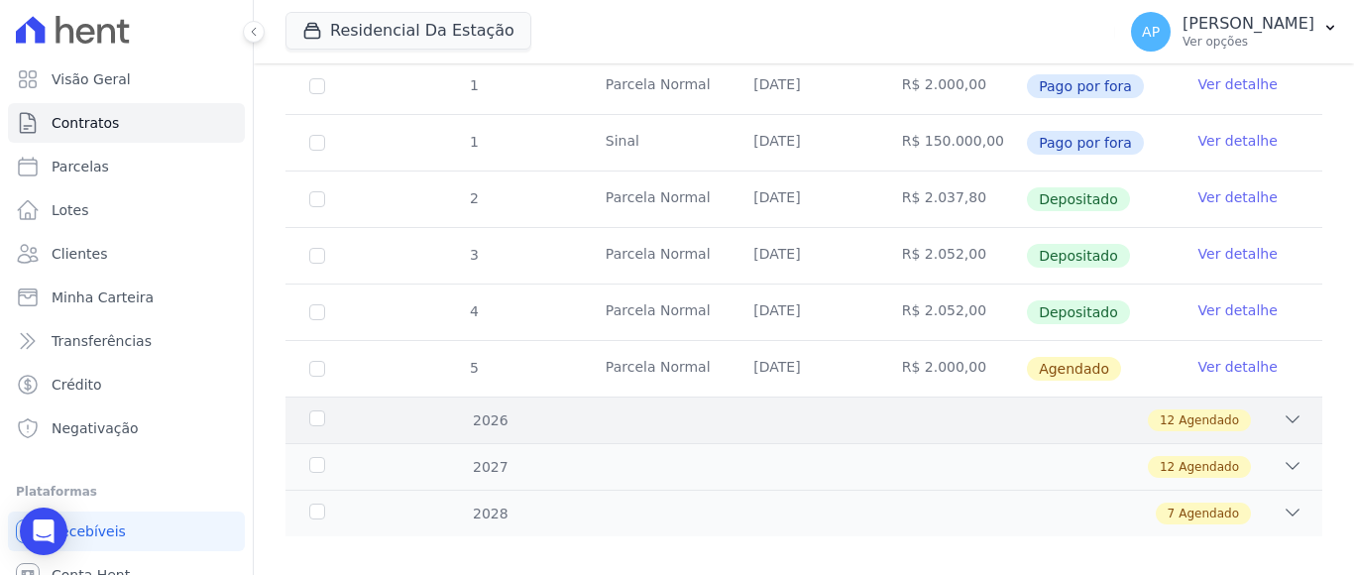
scroll to position [437, 0]
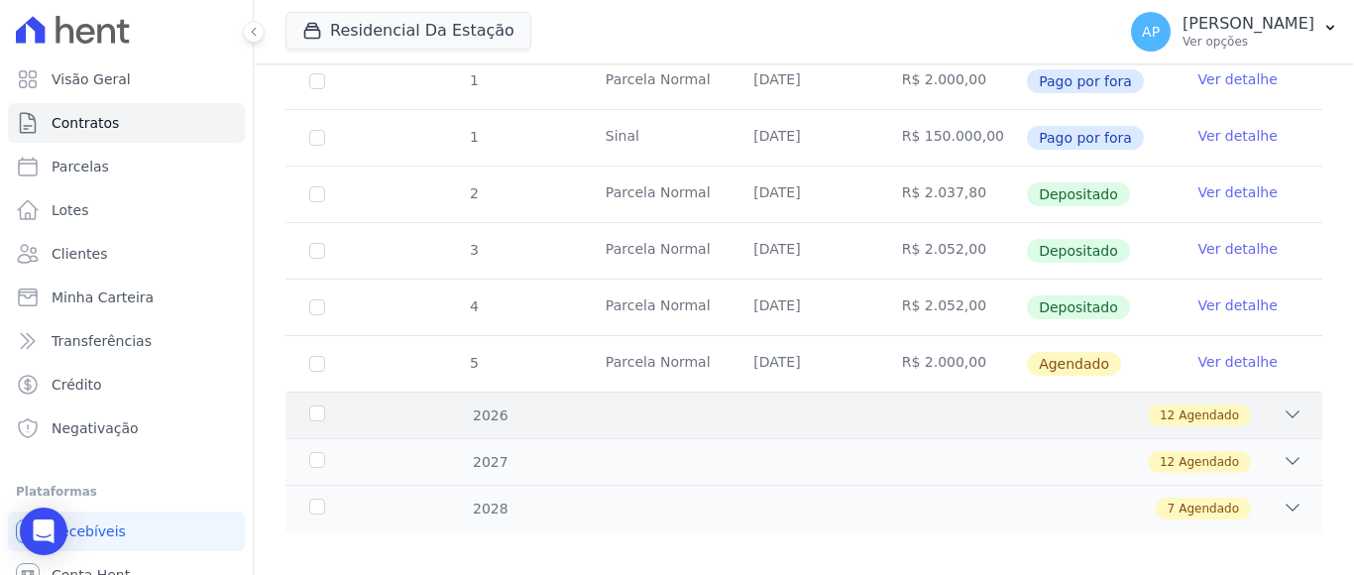
click at [1283, 405] on icon at bounding box center [1293, 415] width 20 height 20
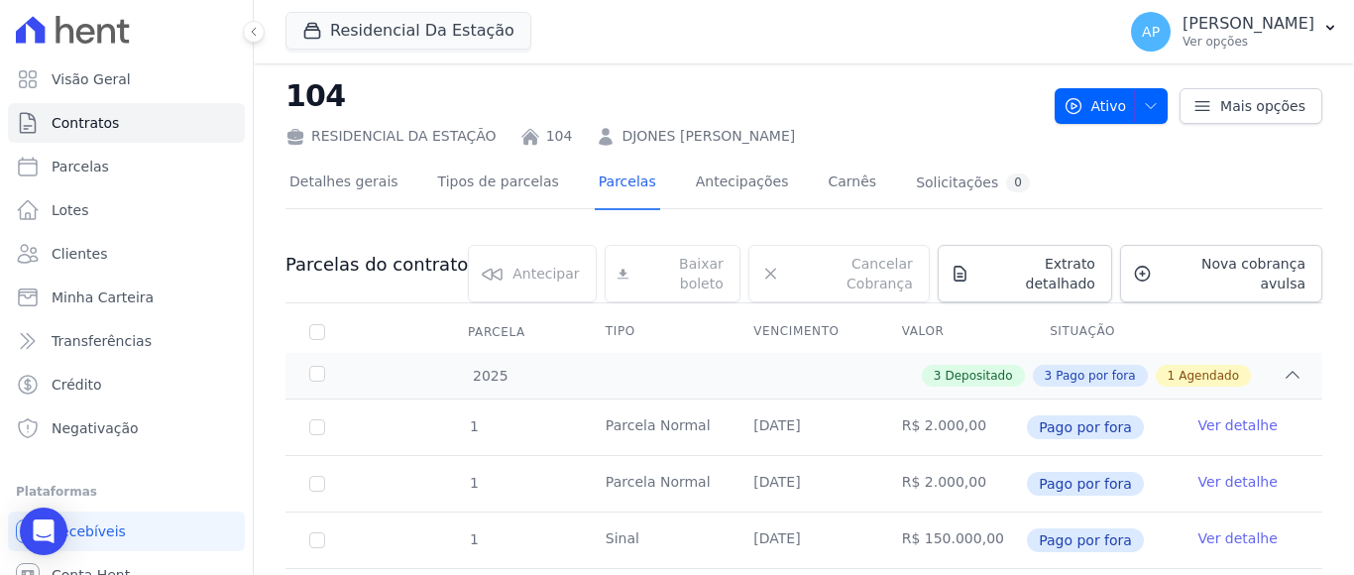
scroll to position [0, 0]
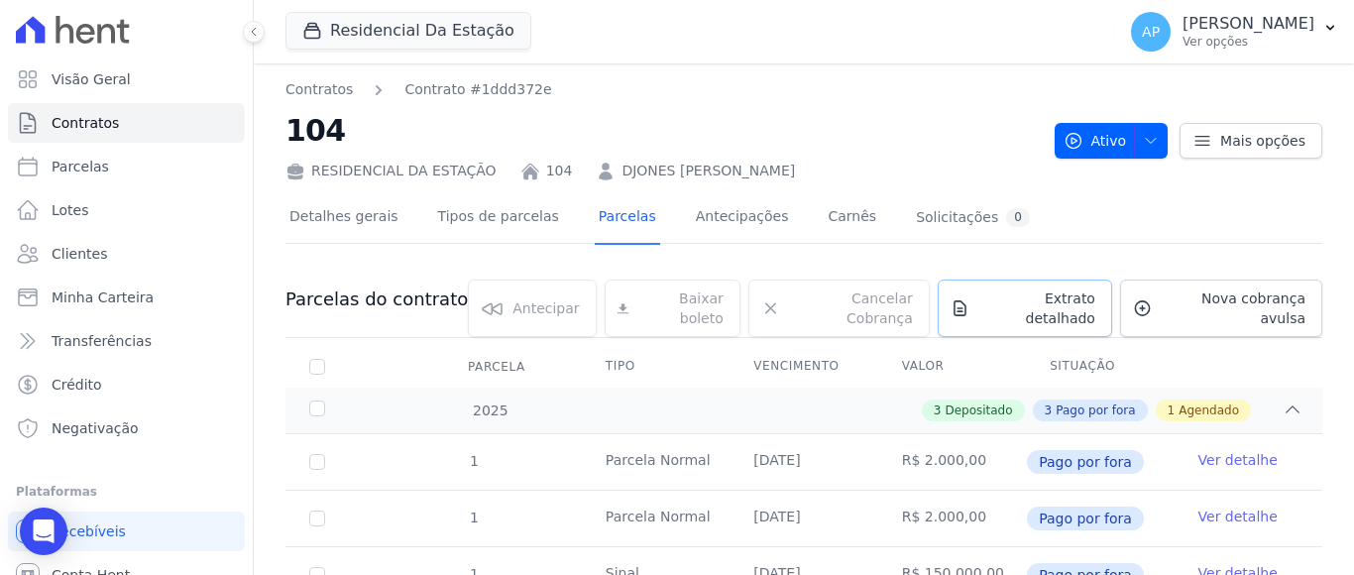
click at [1060, 299] on span "Extrato detalhado" at bounding box center [1037, 309] width 118 height 40
click at [1273, 300] on span "Exportar PDF" at bounding box center [1290, 302] width 104 height 20
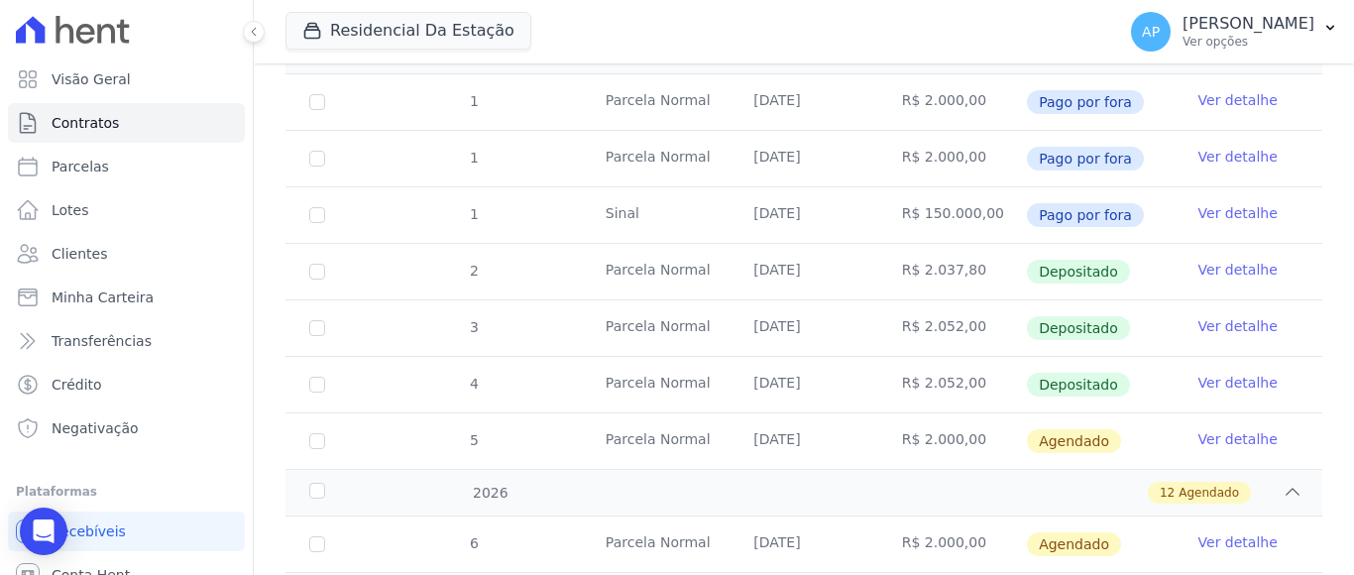
scroll to position [297, 0]
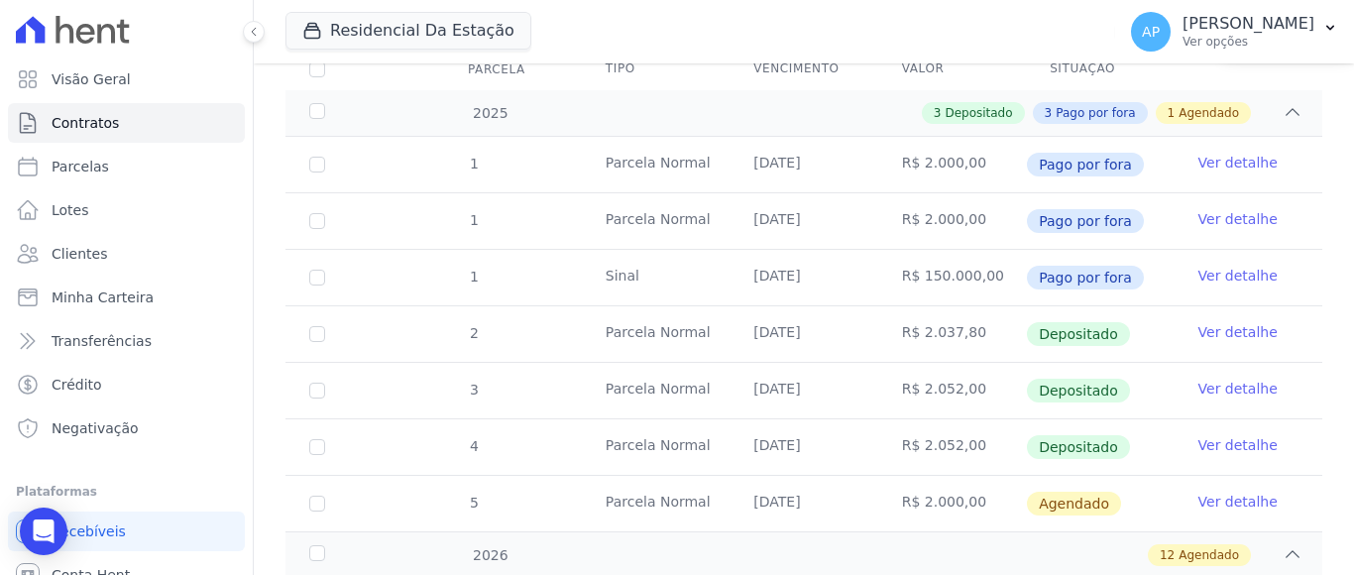
click at [1218, 492] on link "Ver detalhe" at bounding box center [1238, 502] width 79 height 20
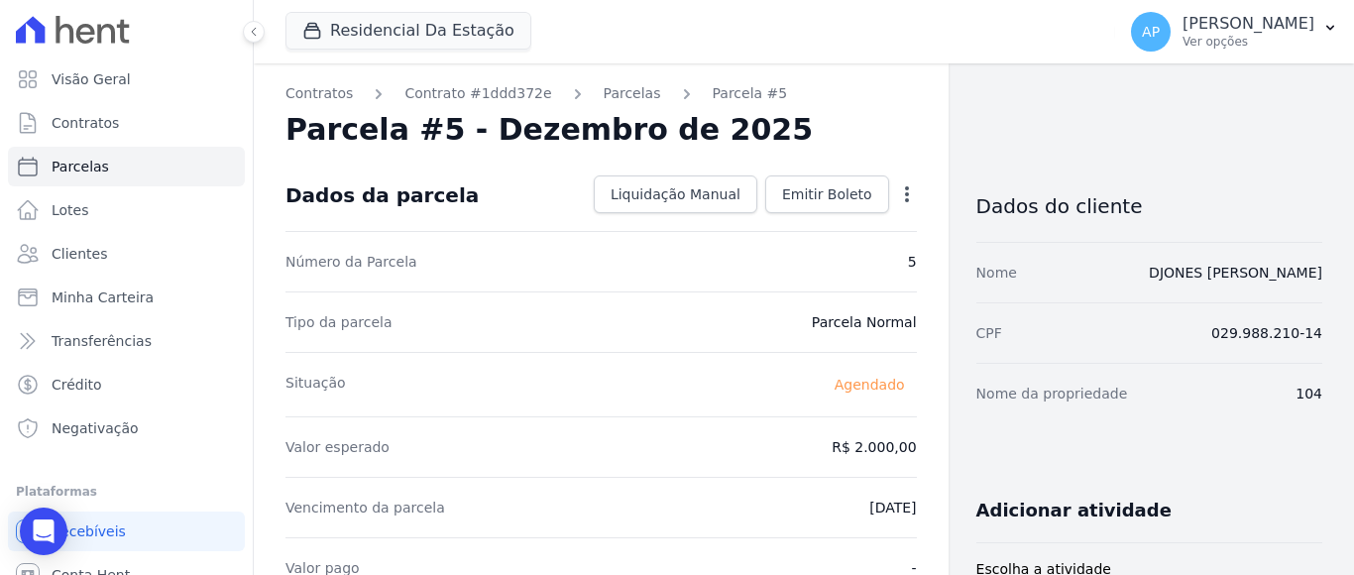
click at [897, 194] on icon "button" at bounding box center [907, 194] width 20 height 20
click at [764, 222] on link "Alterar" at bounding box center [822, 221] width 175 height 36
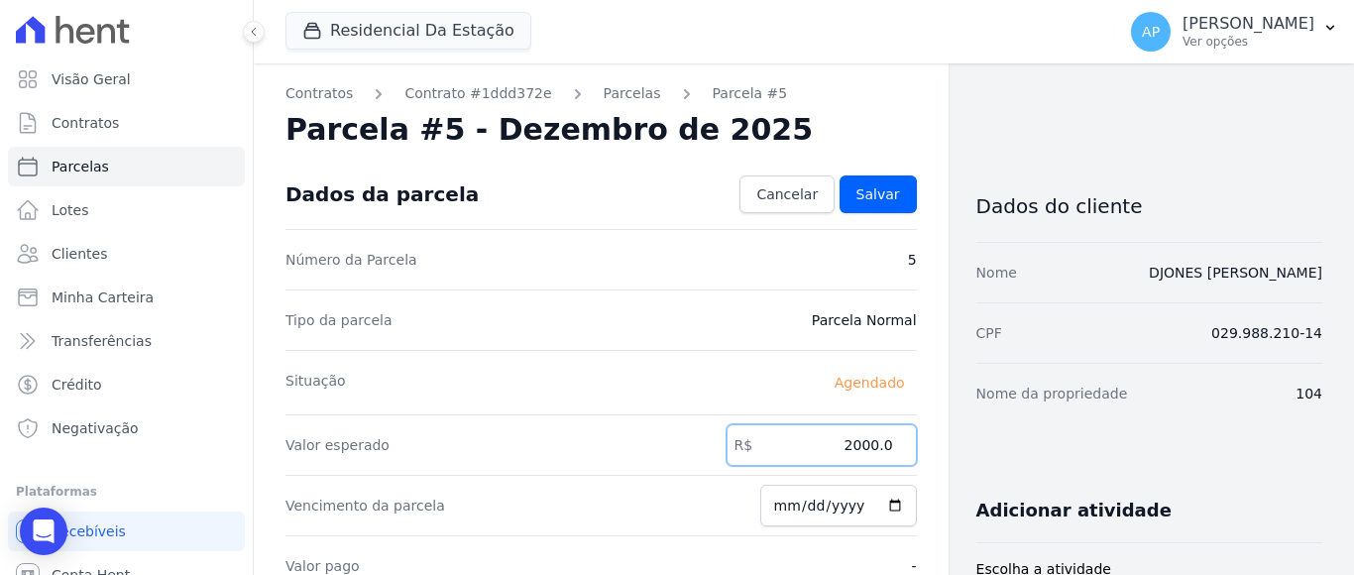
drag, startPoint x: 844, startPoint y: 444, endPoint x: 902, endPoint y: 433, distance: 59.5
click at [895, 443] on input "2000.0" at bounding box center [822, 445] width 190 height 42
type input "2056.45"
click at [802, 508] on input "2025-12-15" at bounding box center [839, 506] width 157 height 42
type input "2025-10-15"
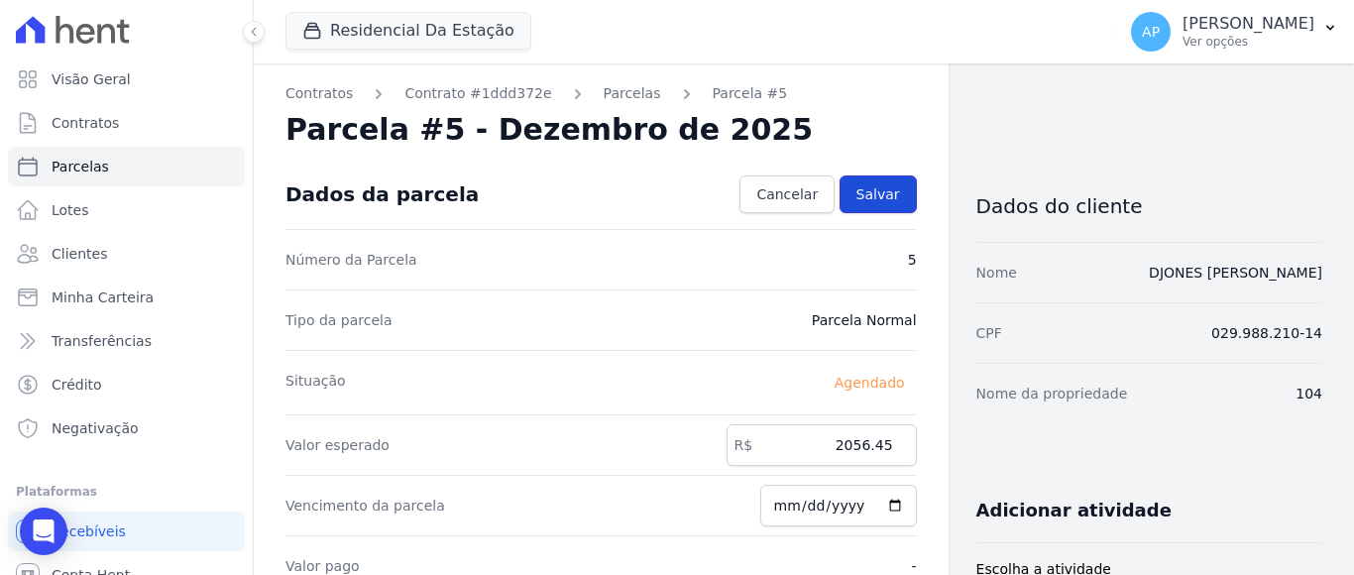
click at [883, 196] on span "Salvar" at bounding box center [879, 194] width 44 height 20
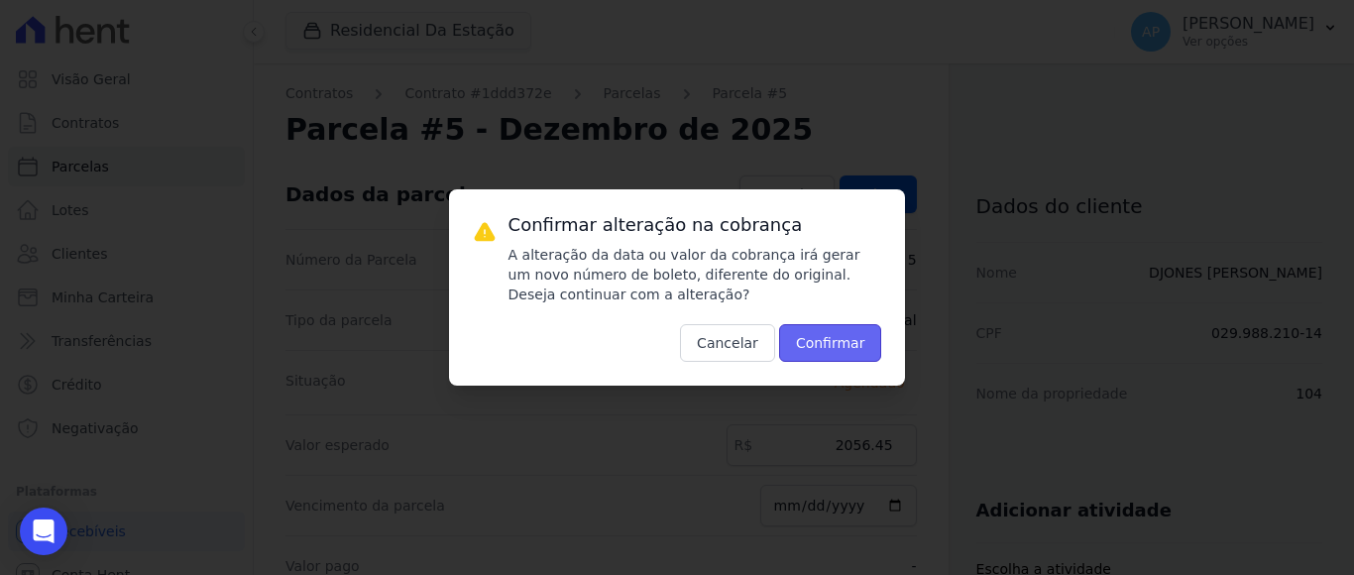
click at [832, 343] on button "Confirmar" at bounding box center [830, 343] width 103 height 38
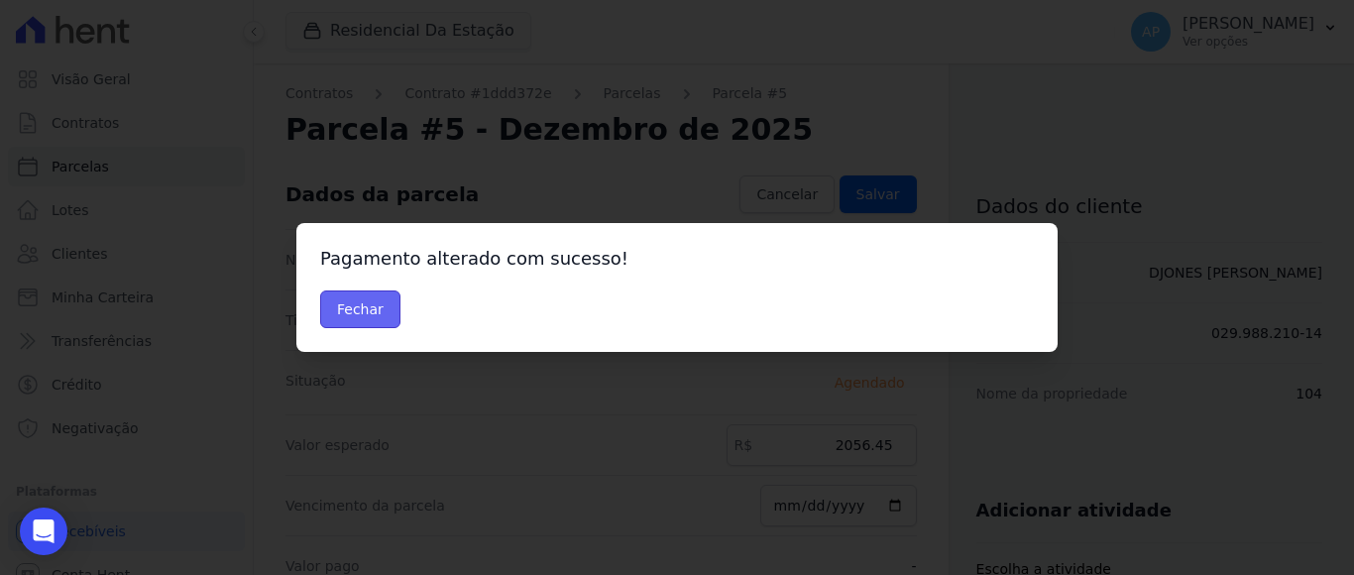
drag, startPoint x: 364, startPoint y: 305, endPoint x: 377, endPoint y: 294, distance: 17.5
click at [364, 304] on button "Fechar" at bounding box center [360, 310] width 80 height 38
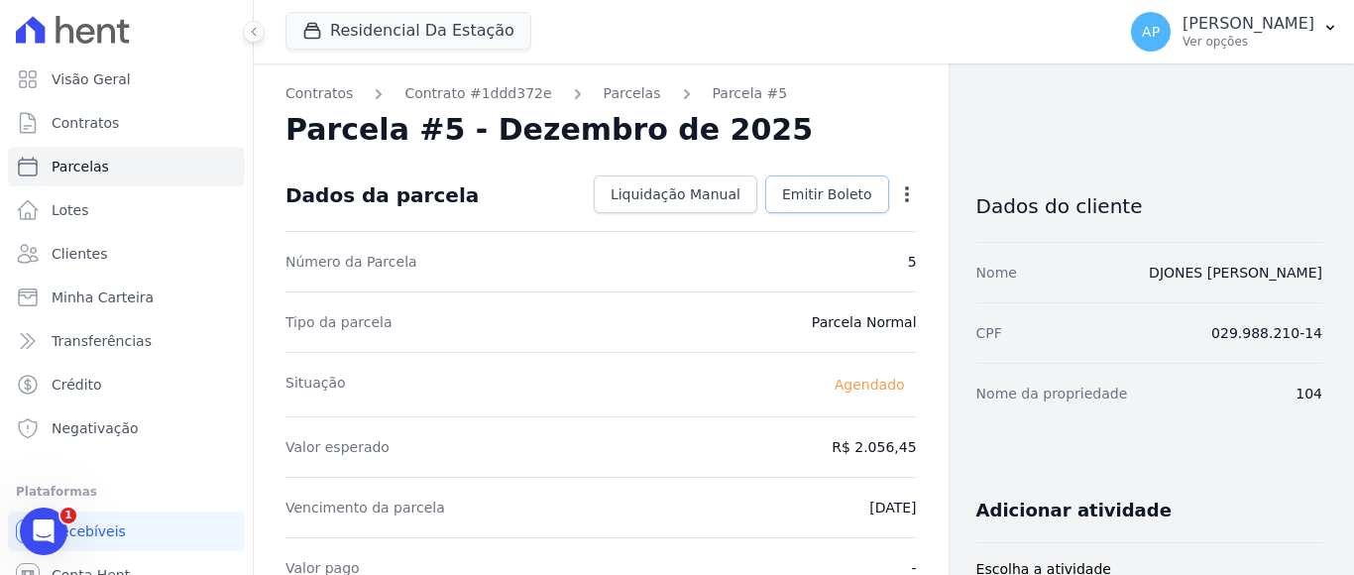
click at [797, 187] on span "Emitir Boleto" at bounding box center [827, 194] width 90 height 20
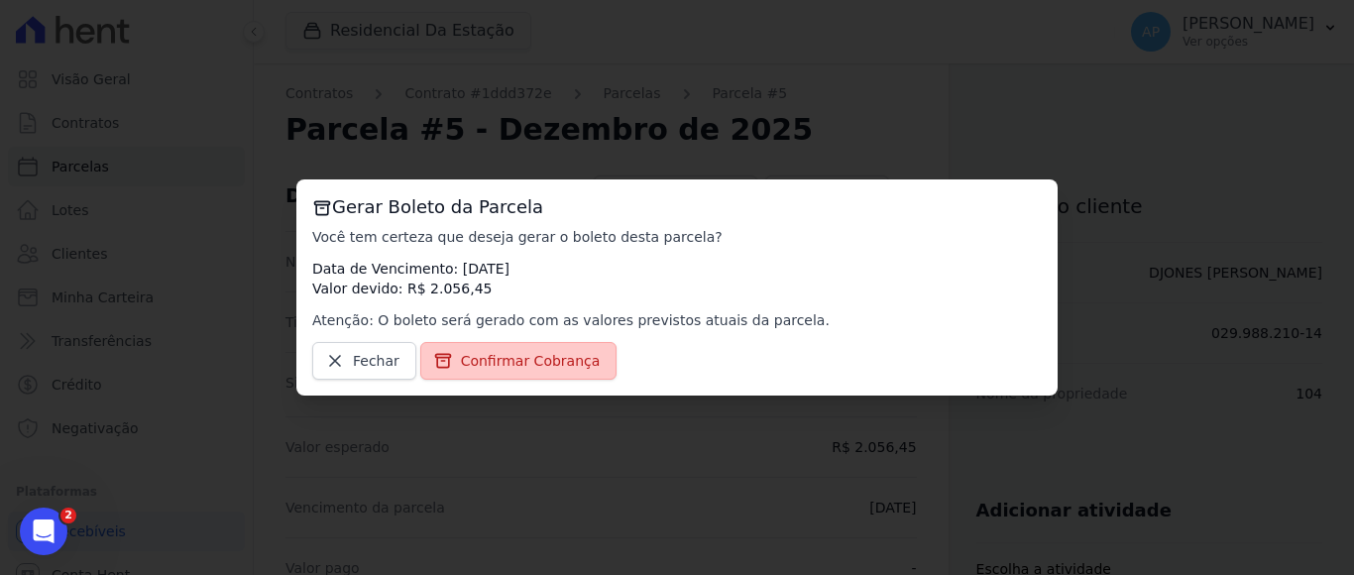
click at [566, 355] on span "Confirmar Cobrança" at bounding box center [531, 361] width 140 height 20
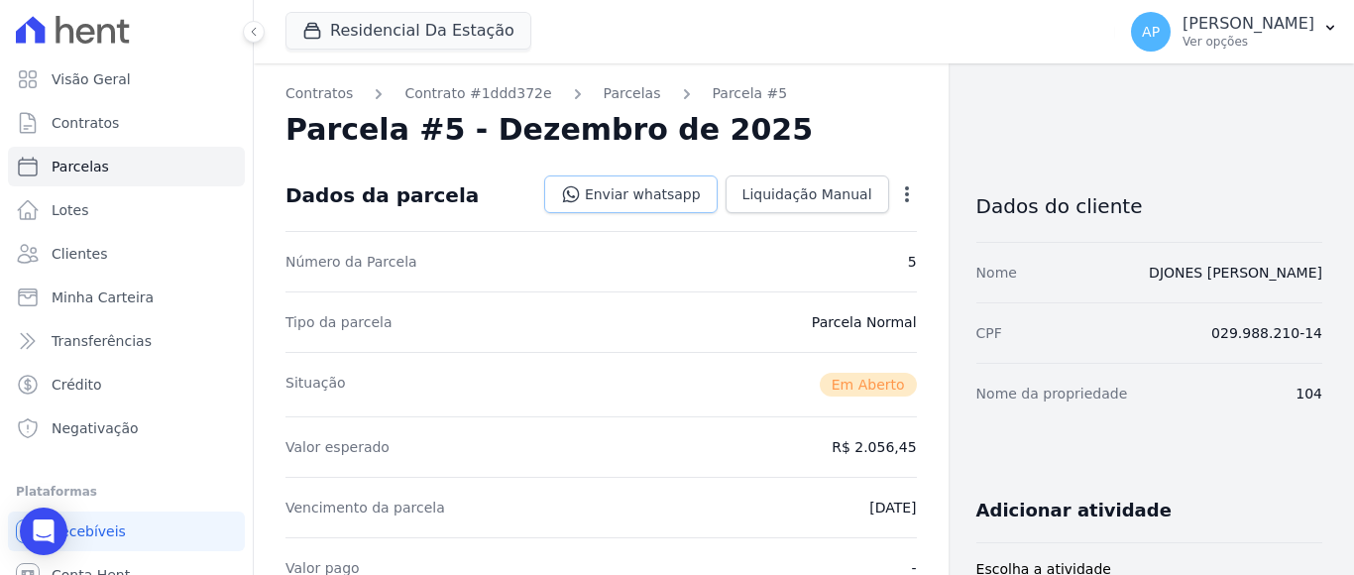
click at [617, 187] on link "Enviar whatsapp" at bounding box center [631, 195] width 174 height 38
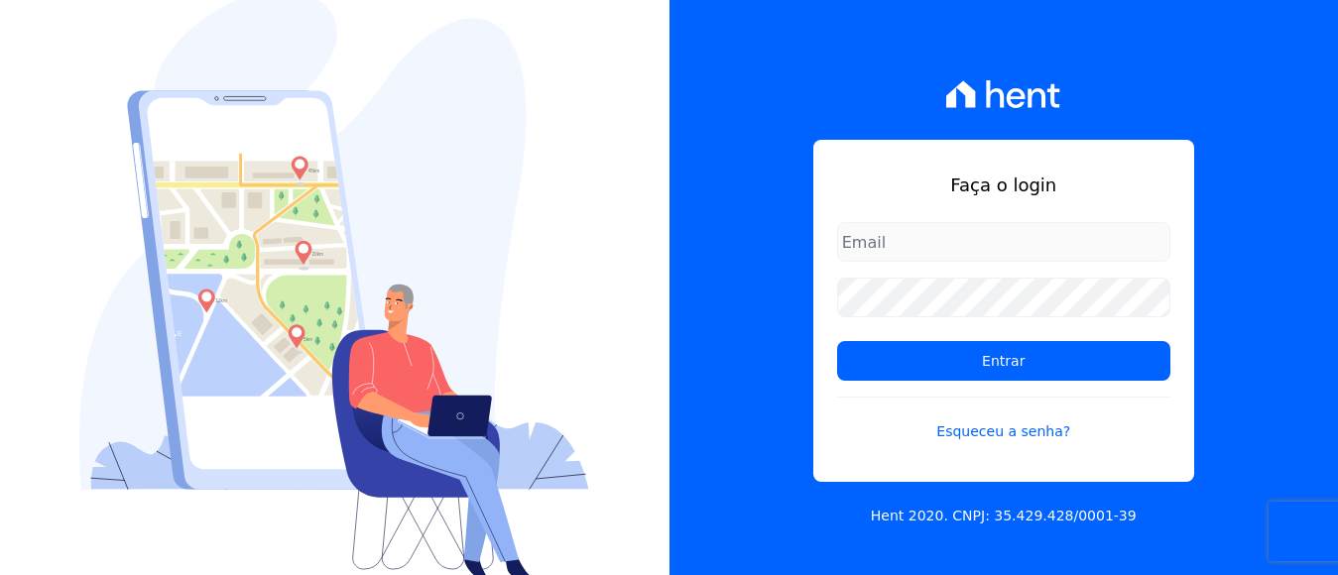
click at [985, 226] on input "email" at bounding box center [1003, 242] width 333 height 40
type input "[EMAIL_ADDRESS][DOMAIN_NAME]"
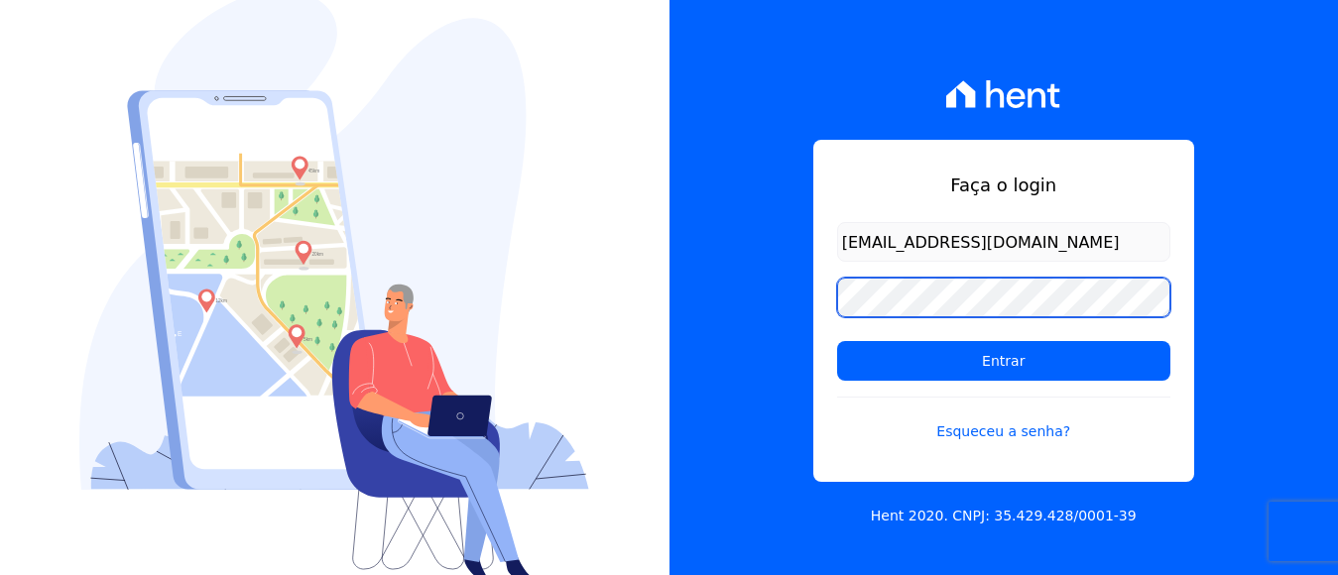
click at [837, 341] on input "Entrar" at bounding box center [1003, 361] width 333 height 40
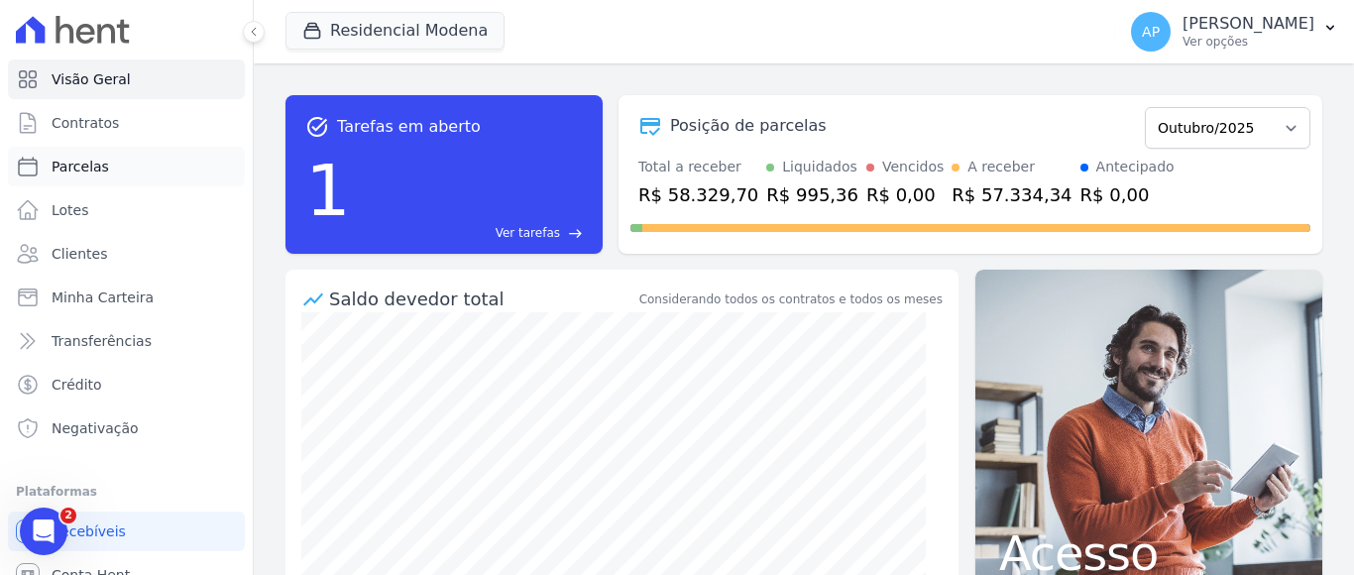
click at [79, 167] on span "Parcelas" at bounding box center [81, 167] width 58 height 20
select select
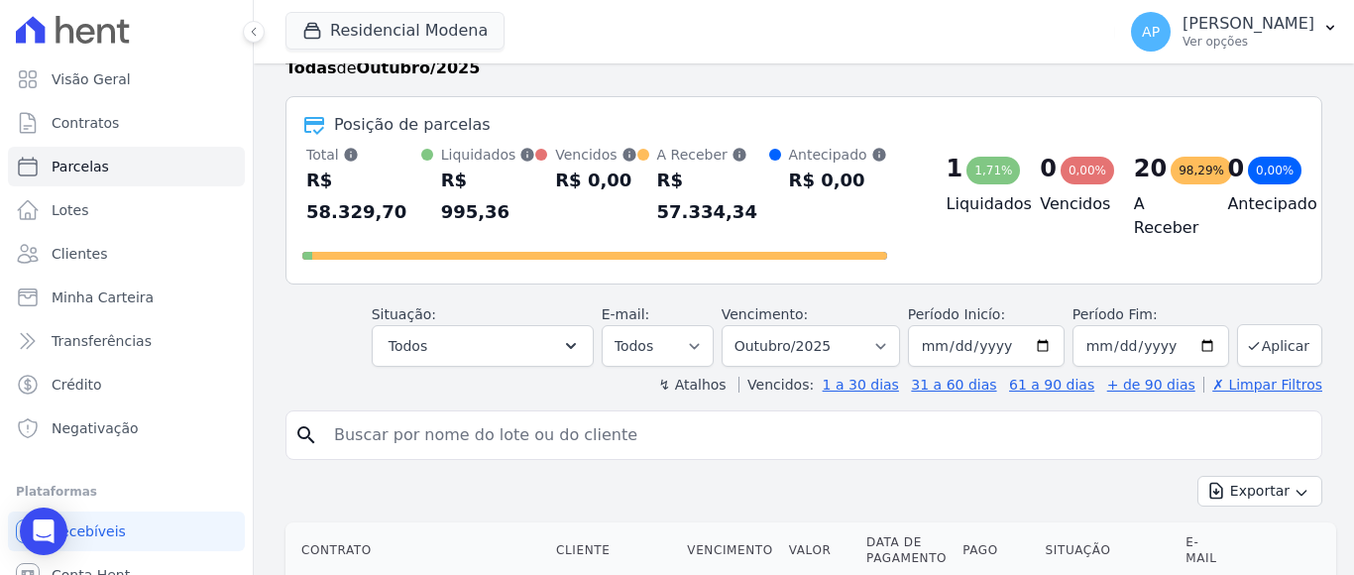
scroll to position [45, 0]
